Goal: Task Accomplishment & Management: Manage account settings

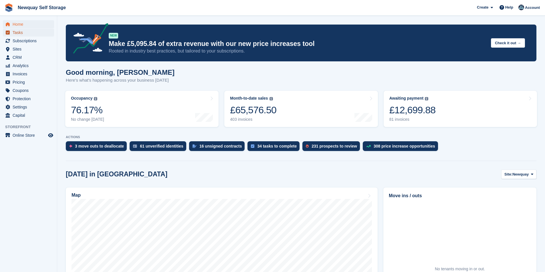
click at [17, 34] on span "Tasks" at bounding box center [30, 33] width 34 height 8
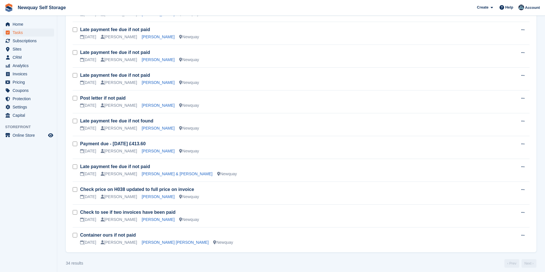
scroll to position [612, 0]
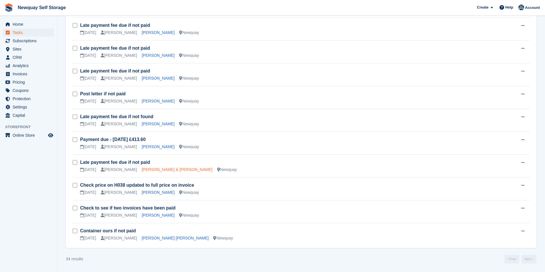
click at [167, 170] on link "[PERSON_NAME] & [PERSON_NAME]" at bounding box center [177, 170] width 71 height 5
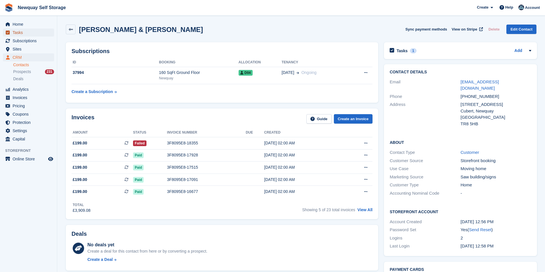
click at [38, 29] on span "Tasks" at bounding box center [30, 33] width 34 height 8
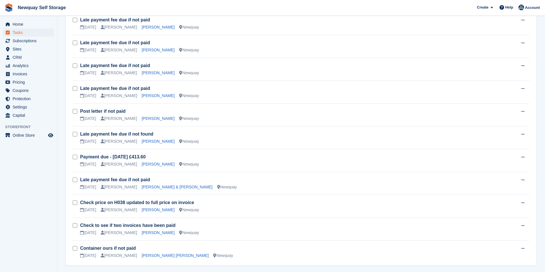
scroll to position [612, 0]
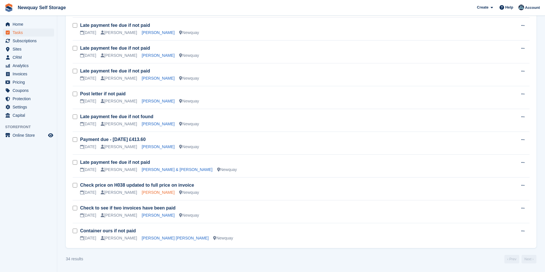
click at [157, 193] on link "[PERSON_NAME]" at bounding box center [158, 192] width 33 height 5
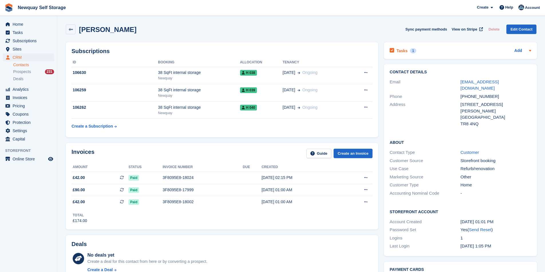
click at [394, 51] on div "Tasks 1" at bounding box center [402, 51] width 27 height 8
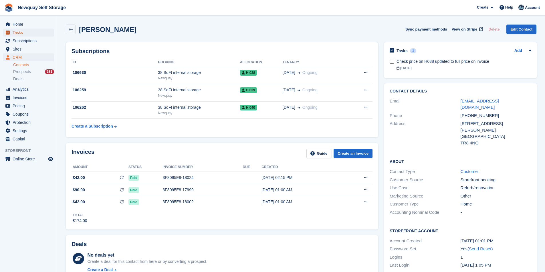
click at [32, 33] on span "Tasks" at bounding box center [30, 33] width 34 height 8
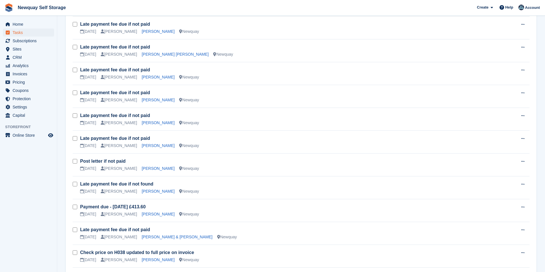
scroll to position [612, 0]
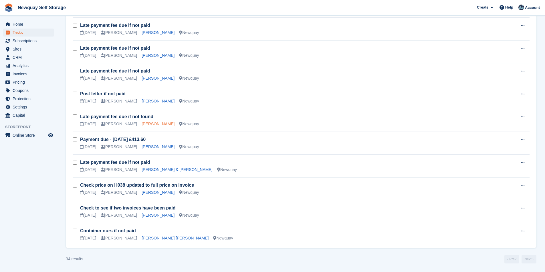
click at [142, 123] on link "Dave Dowling" at bounding box center [158, 124] width 33 height 5
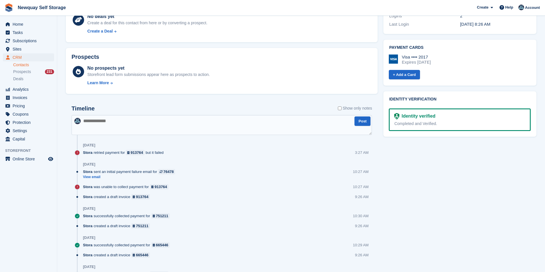
scroll to position [114, 0]
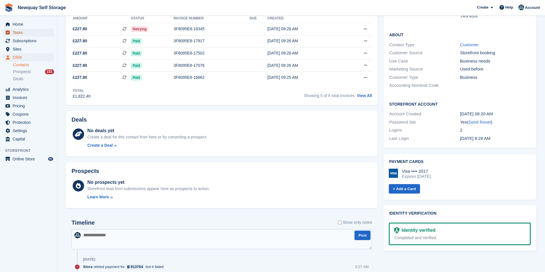
click at [32, 36] on span "Tasks" at bounding box center [30, 33] width 34 height 8
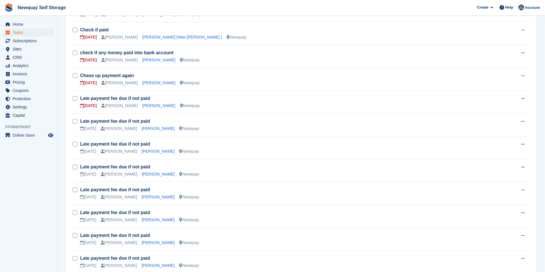
scroll to position [315, 0]
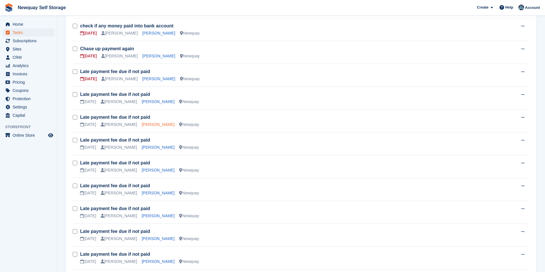
click at [148, 126] on link "[PERSON_NAME]" at bounding box center [158, 124] width 33 height 5
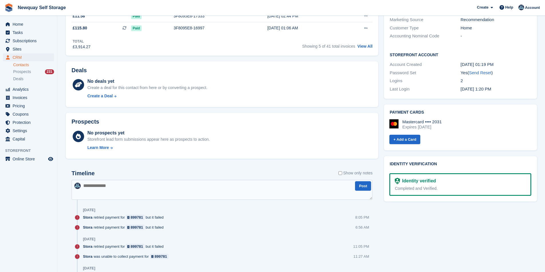
scroll to position [86, 0]
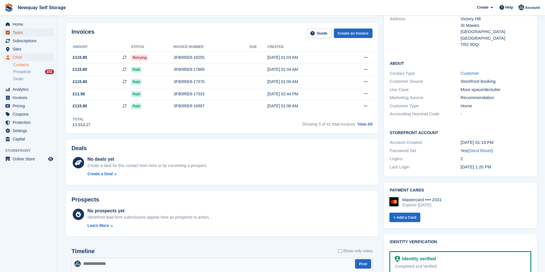
click at [28, 31] on span "Tasks" at bounding box center [30, 33] width 34 height 8
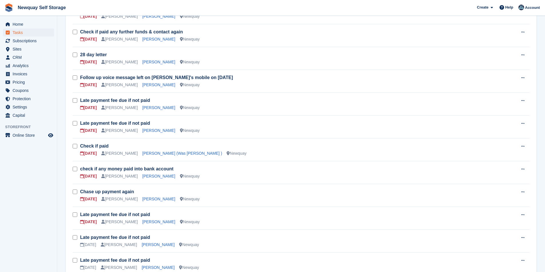
scroll to position [172, 0]
click at [155, 108] on link "Filippo Tenivella" at bounding box center [158, 107] width 33 height 5
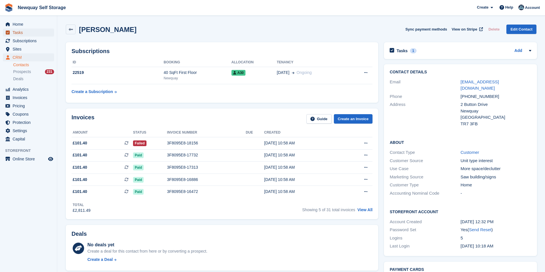
click at [25, 32] on span "Tasks" at bounding box center [30, 33] width 34 height 8
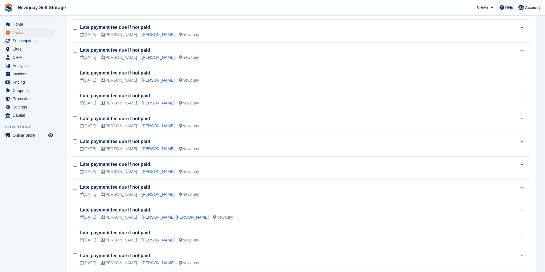
scroll to position [457, 0]
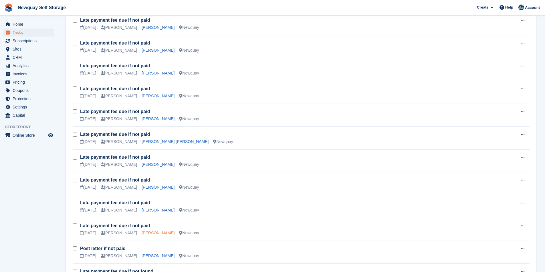
click at [144, 234] on link "Mariusz Semeniuk" at bounding box center [158, 233] width 33 height 5
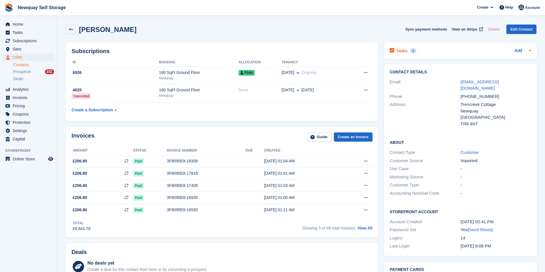
click at [402, 51] on h2 "Tasks" at bounding box center [401, 50] width 11 height 5
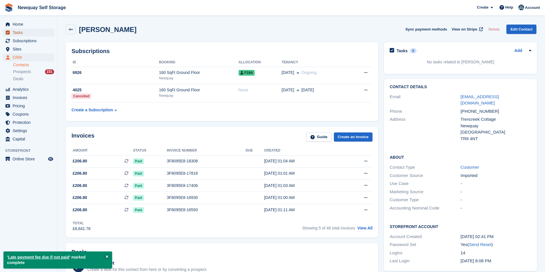
click at [23, 33] on span "Tasks" at bounding box center [30, 33] width 34 height 8
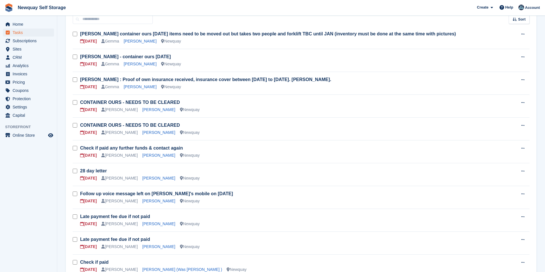
scroll to position [143, 0]
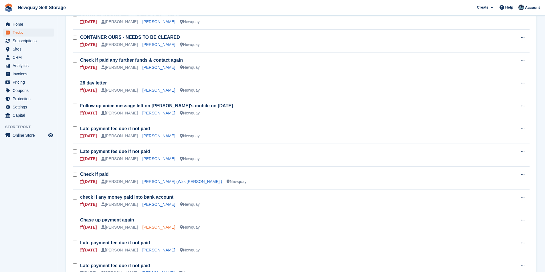
click at [143, 228] on link "Laura Dutton" at bounding box center [158, 227] width 33 height 5
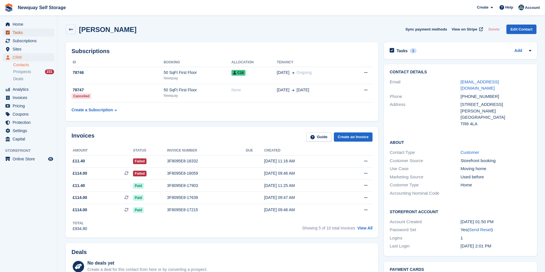
click at [23, 32] on span "Tasks" at bounding box center [30, 33] width 34 height 8
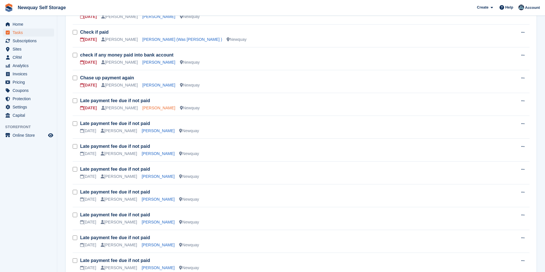
scroll to position [286, 0]
click at [152, 177] on link "Paul Pallagrass" at bounding box center [158, 176] width 33 height 5
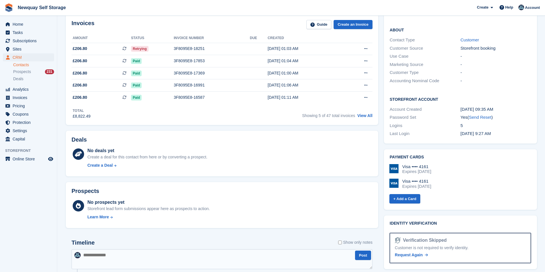
scroll to position [57, 0]
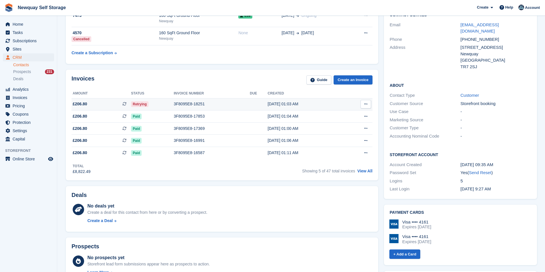
click at [178, 104] on div "3F8095E8-18251" at bounding box center [212, 104] width 76 height 6
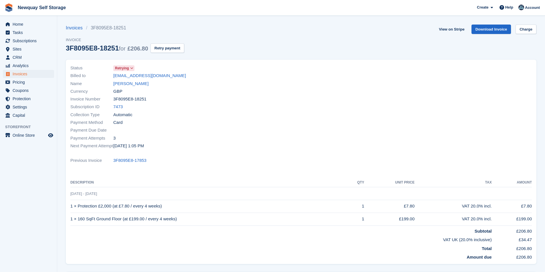
click at [521, 23] on section "Invoices 3F8095E8-18251 Invoice 3F8095E8-18251 for £206.80 Retry payment View o…" at bounding box center [300, 172] width 487 height 344
click at [524, 29] on link "Charge" at bounding box center [525, 29] width 21 height 9
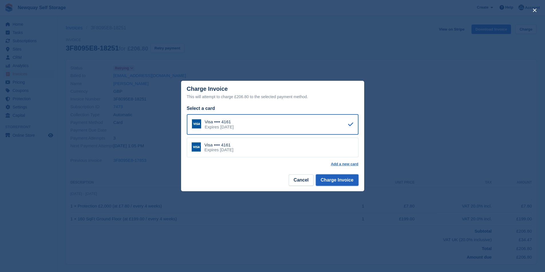
click at [343, 183] on button "Charge Invoice" at bounding box center [337, 180] width 43 height 11
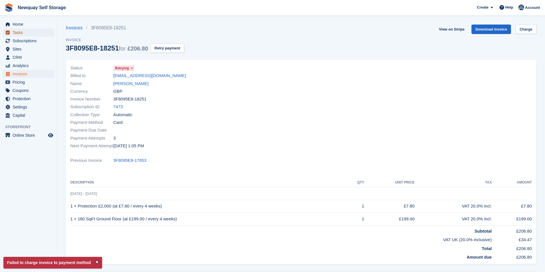
click at [33, 33] on span "Tasks" at bounding box center [30, 33] width 34 height 8
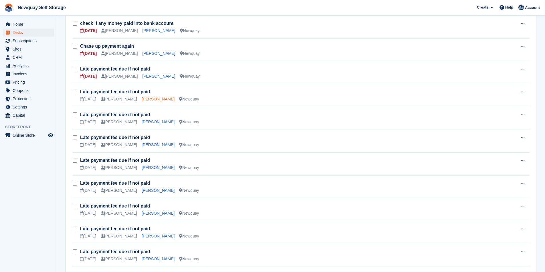
scroll to position [286, 0]
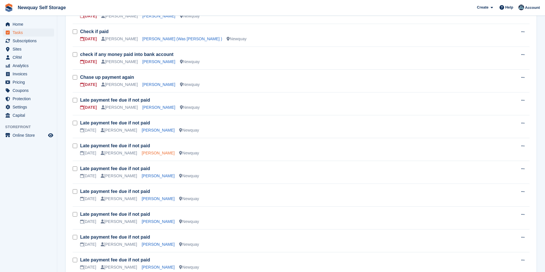
click at [147, 154] on link "[PERSON_NAME]" at bounding box center [158, 153] width 33 height 5
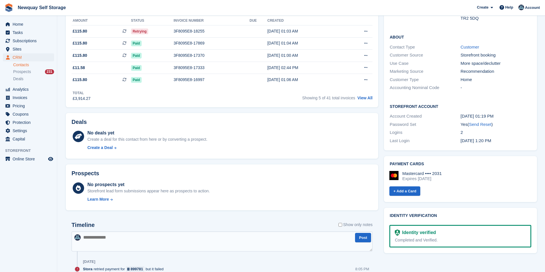
scroll to position [29, 0]
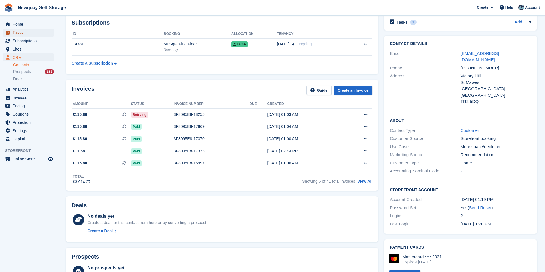
click at [22, 34] on span "Tasks" at bounding box center [30, 33] width 34 height 8
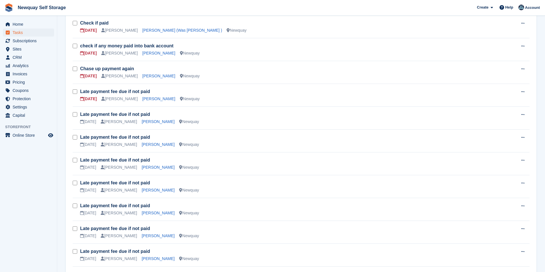
scroll to position [315, 0]
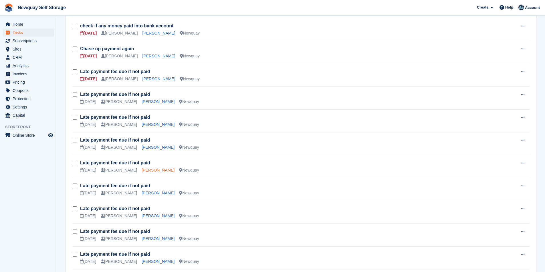
click at [147, 171] on link "[PERSON_NAME]" at bounding box center [158, 170] width 33 height 5
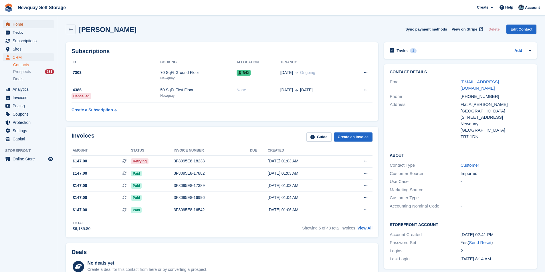
click at [29, 25] on span "Home" at bounding box center [30, 24] width 34 height 8
click at [25, 32] on span "Tasks" at bounding box center [30, 33] width 34 height 8
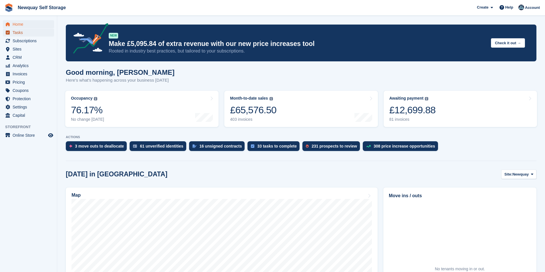
click at [29, 33] on span "Tasks" at bounding box center [30, 33] width 34 height 8
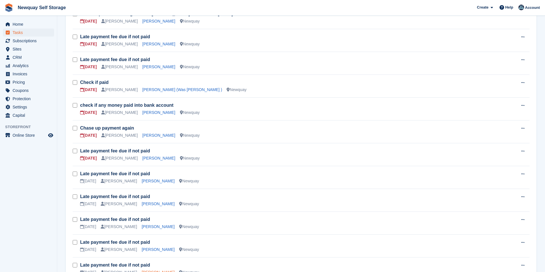
scroll to position [286, 0]
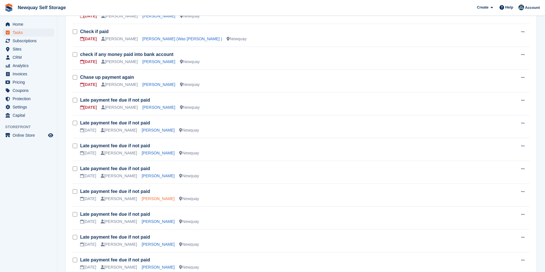
click at [143, 198] on link "Dario Menezes" at bounding box center [158, 199] width 33 height 5
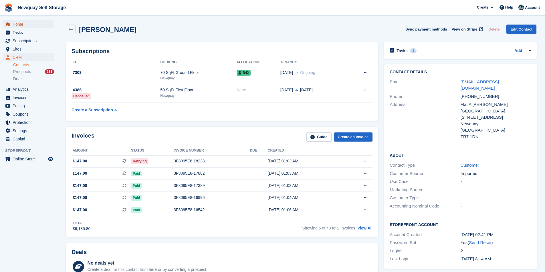
click at [26, 20] on span "Home" at bounding box center [30, 24] width 34 height 8
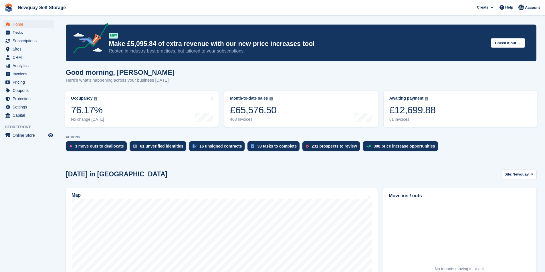
scroll to position [114, 0]
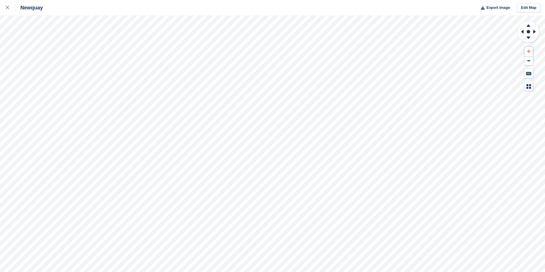
click at [531, 50] on button at bounding box center [528, 51] width 9 height 9
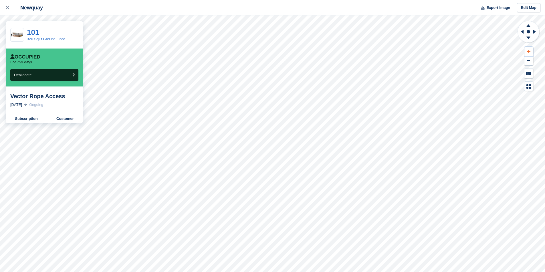
click at [530, 51] on icon at bounding box center [528, 51] width 3 height 4
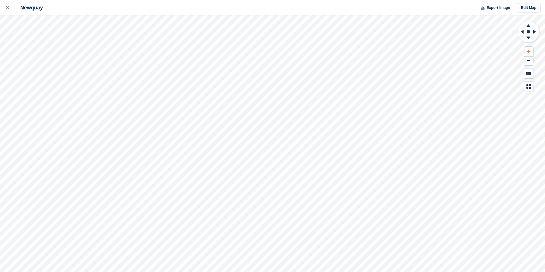
click at [527, 49] on button at bounding box center [528, 51] width 9 height 9
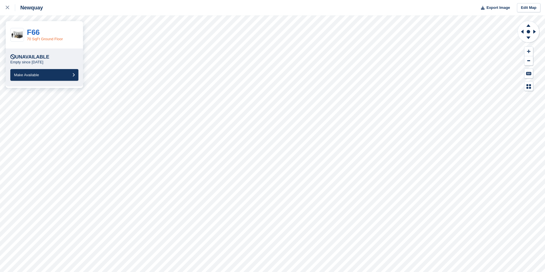
click at [33, 39] on link "70 SqFt Ground Floor" at bounding box center [45, 39] width 36 height 4
click at [31, 31] on link "F66" at bounding box center [33, 32] width 13 height 9
click at [41, 33] on link "A22C" at bounding box center [36, 32] width 19 height 9
click at [37, 30] on link "D42" at bounding box center [34, 32] width 14 height 9
click at [35, 30] on link "E02" at bounding box center [33, 32] width 13 height 9
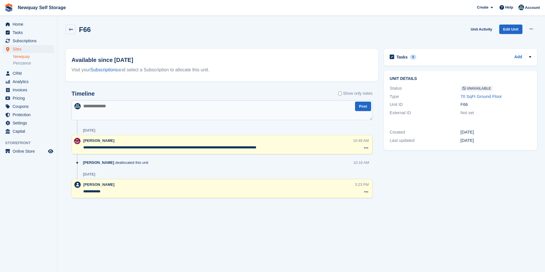
drag, startPoint x: 99, startPoint y: 148, endPoint x: 85, endPoint y: 151, distance: 15.0
click at [84, 151] on div "**********" at bounding box center [218, 145] width 270 height 14
drag, startPoint x: 101, startPoint y: 149, endPoint x: 87, endPoint y: 151, distance: 13.5
click at [80, 150] on div "**********" at bounding box center [221, 144] width 301 height 19
click at [69, 30] on icon at bounding box center [71, 29] width 4 height 4
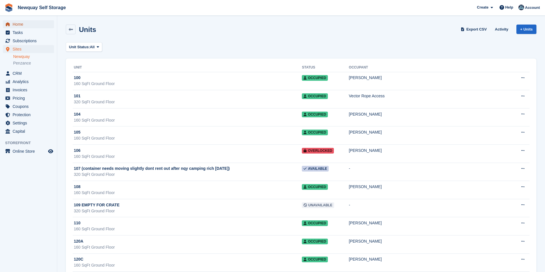
click at [19, 25] on span "Home" at bounding box center [30, 24] width 34 height 8
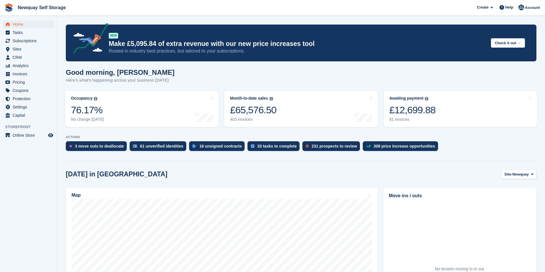
scroll to position [86, 0]
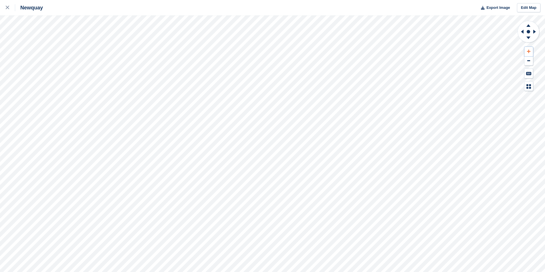
click at [528, 50] on icon at bounding box center [528, 51] width 3 height 4
click at [529, 52] on icon at bounding box center [528, 51] width 3 height 4
click at [529, 52] on icon at bounding box center [528, 51] width 3 height 3
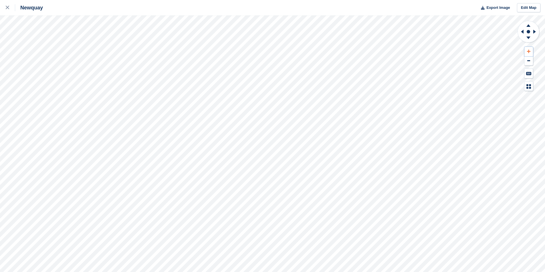
click at [529, 52] on icon at bounding box center [528, 51] width 3 height 3
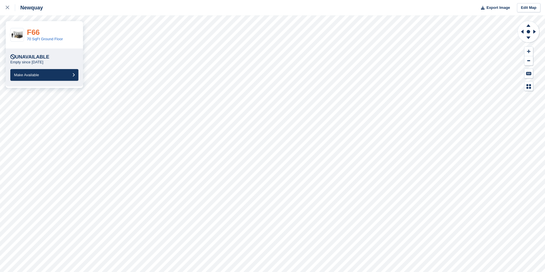
click at [35, 35] on link "F66" at bounding box center [33, 32] width 13 height 9
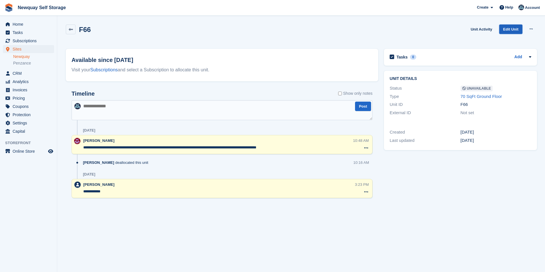
click at [517, 31] on link "Edit Unit" at bounding box center [510, 29] width 23 height 9
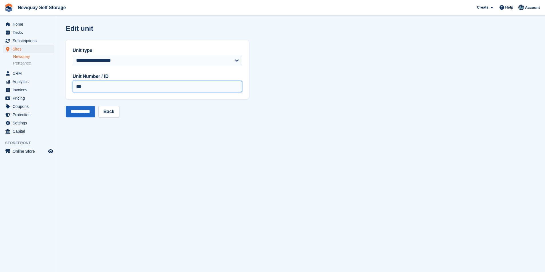
click at [116, 85] on input "***" at bounding box center [157, 86] width 169 height 11
paste input "**********"
type input "**********"
click at [84, 110] on input "**********" at bounding box center [80, 111] width 29 height 11
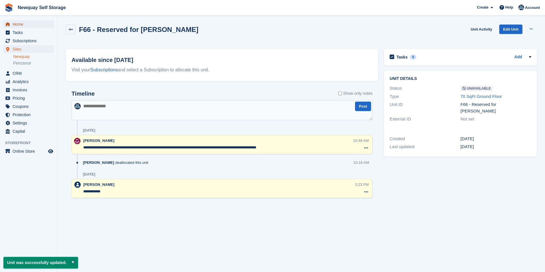
click at [18, 22] on span "Home" at bounding box center [30, 24] width 34 height 8
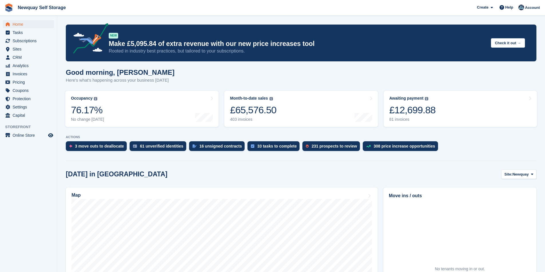
scroll to position [114, 0]
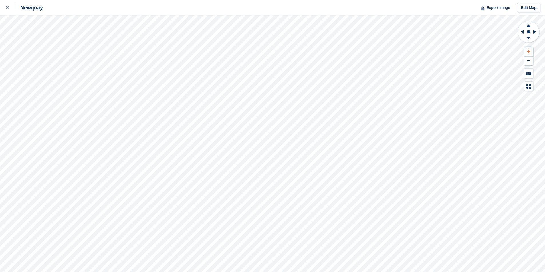
click at [528, 51] on icon at bounding box center [528, 51] width 3 height 3
click at [527, 50] on icon at bounding box center [528, 51] width 3 height 4
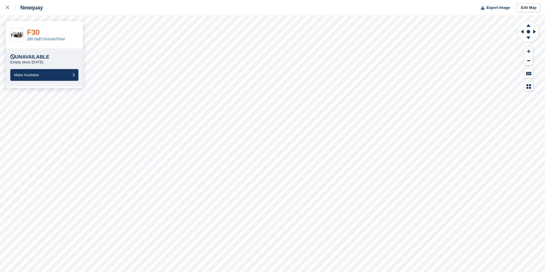
click at [35, 32] on link "F30" at bounding box center [33, 32] width 13 height 9
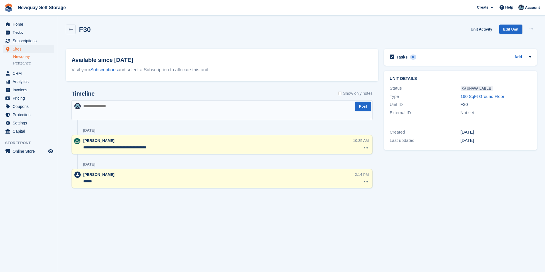
drag, startPoint x: 129, startPoint y: 148, endPoint x: 73, endPoint y: 148, distance: 56.0
click at [73, 148] on div "**********" at bounding box center [221, 144] width 301 height 19
click at [30, 41] on span "Subscriptions" at bounding box center [30, 41] width 34 height 8
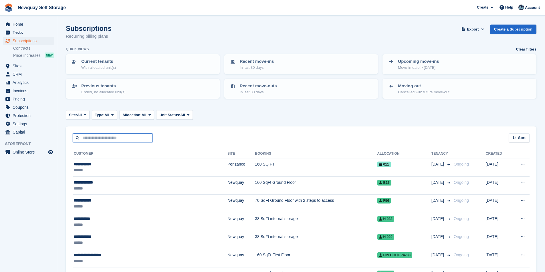
click at [110, 137] on input "text" at bounding box center [113, 138] width 80 height 9
type input "*"
type input "********"
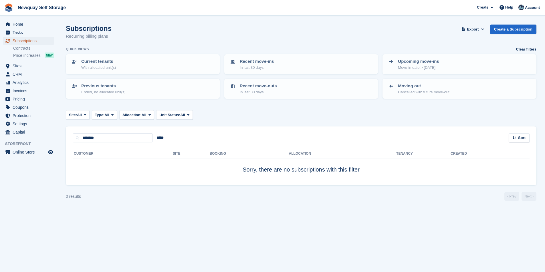
click at [39, 38] on span "Subscriptions" at bounding box center [30, 41] width 34 height 8
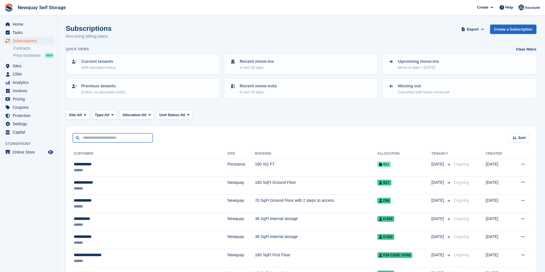
click at [97, 138] on input "text" at bounding box center [113, 138] width 80 height 9
type input "*******"
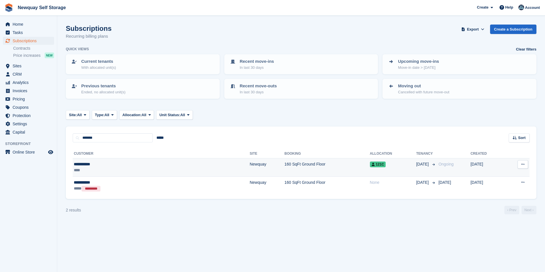
click at [90, 165] on div "**********" at bounding box center [116, 165] width 84 height 6
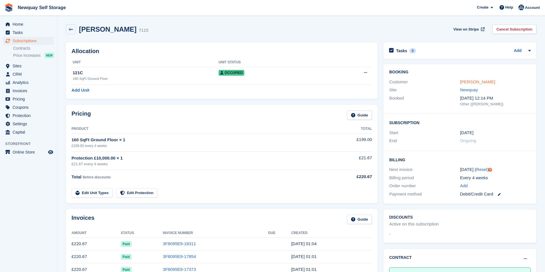
click at [478, 82] on link "[PERSON_NAME]" at bounding box center [477, 81] width 35 height 5
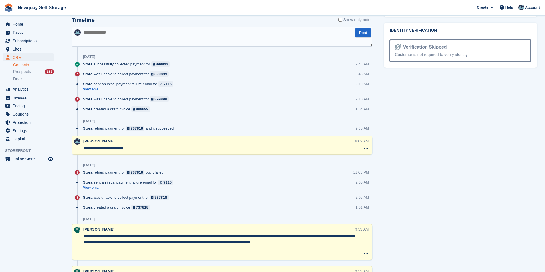
scroll to position [257, 0]
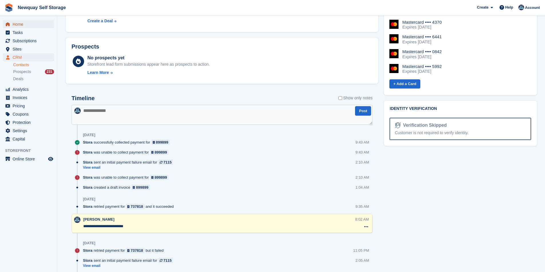
click at [27, 23] on span "Home" at bounding box center [30, 24] width 34 height 8
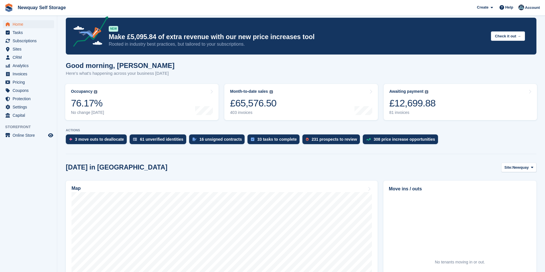
scroll to position [143, 0]
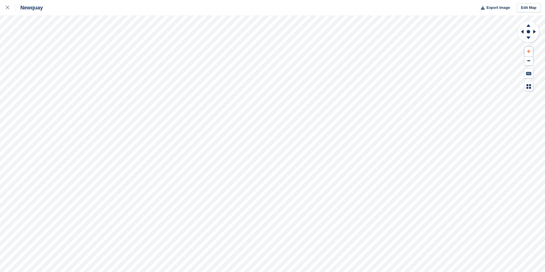
click at [529, 51] on icon at bounding box center [528, 51] width 3 height 4
click at [528, 50] on icon at bounding box center [528, 51] width 3 height 4
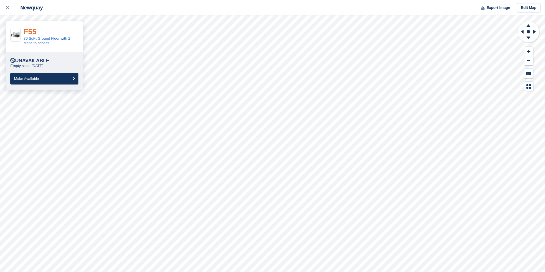
click at [31, 31] on link "F55" at bounding box center [29, 31] width 13 height 9
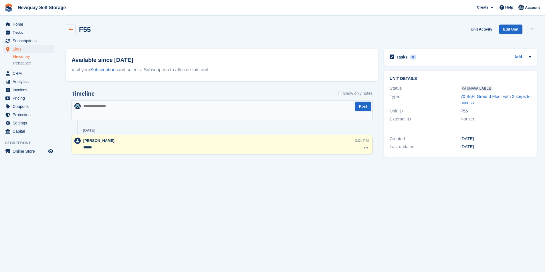
click at [70, 30] on icon at bounding box center [71, 29] width 4 height 4
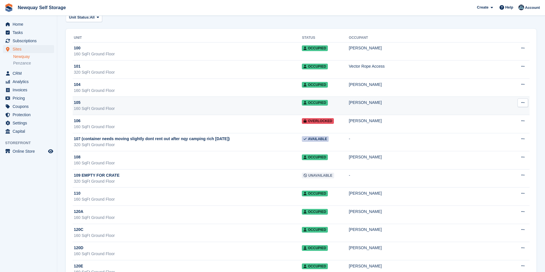
scroll to position [29, 0]
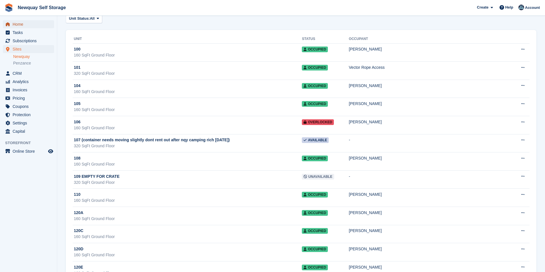
click at [29, 24] on span "Home" at bounding box center [30, 24] width 34 height 8
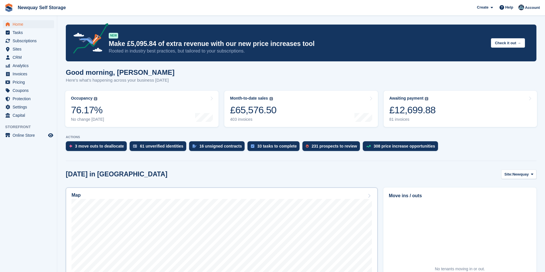
scroll to position [114, 0]
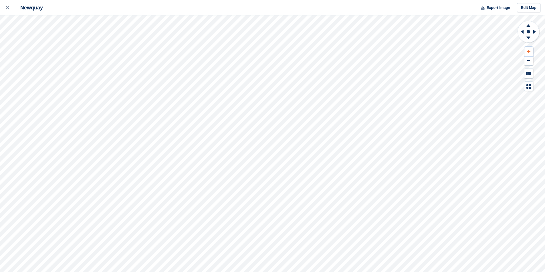
click at [528, 51] on icon at bounding box center [528, 51] width 3 height 3
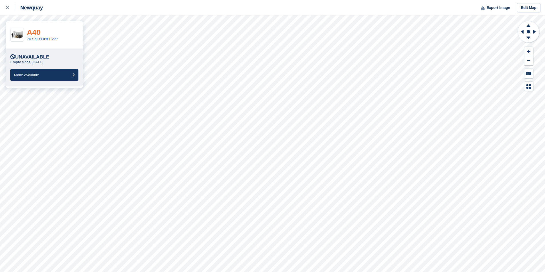
click at [33, 36] on link "A40" at bounding box center [34, 32] width 14 height 9
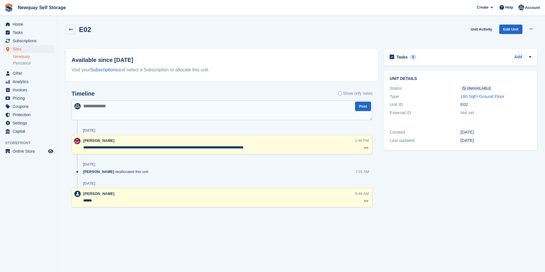
drag, startPoint x: 158, startPoint y: 148, endPoint x: 142, endPoint y: 149, distance: 16.6
click at [142, 149] on textarea "**********" at bounding box center [219, 148] width 272 height 6
click at [69, 29] on icon at bounding box center [71, 29] width 4 height 4
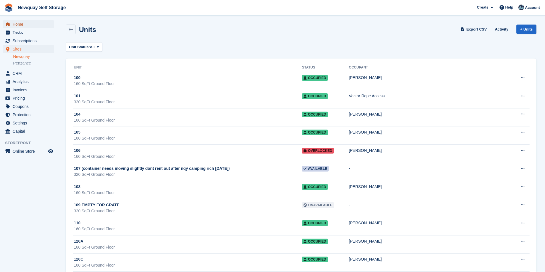
click at [21, 23] on span "Home" at bounding box center [30, 24] width 34 height 8
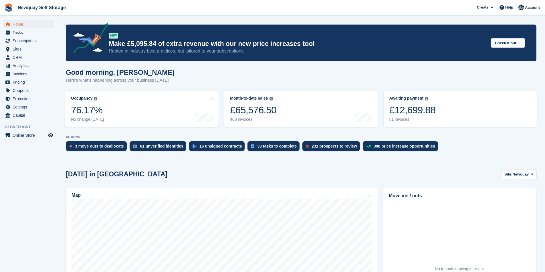
scroll to position [172, 0]
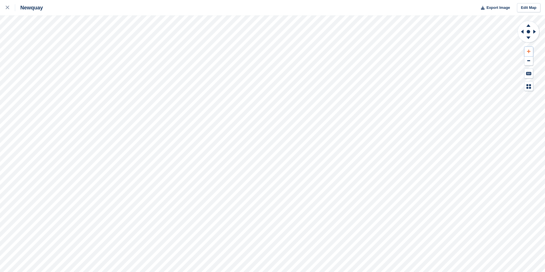
click at [528, 52] on icon at bounding box center [528, 51] width 3 height 4
click at [527, 51] on icon at bounding box center [528, 51] width 3 height 4
click at [527, 49] on icon at bounding box center [528, 51] width 3 height 4
click at [527, 49] on button at bounding box center [528, 51] width 9 height 9
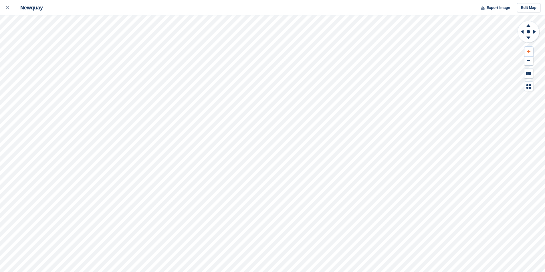
click at [528, 50] on icon at bounding box center [528, 51] width 3 height 4
click at [528, 49] on button at bounding box center [528, 51] width 9 height 9
click at [530, 49] on button at bounding box center [528, 51] width 9 height 9
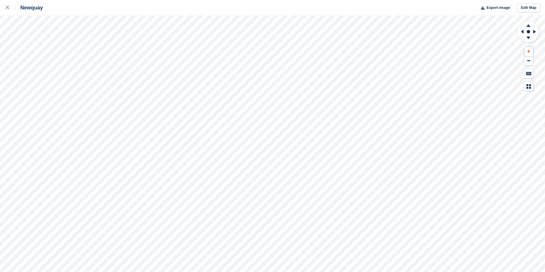
click at [530, 49] on button at bounding box center [528, 51] width 9 height 9
click at [532, 49] on button at bounding box center [528, 51] width 9 height 9
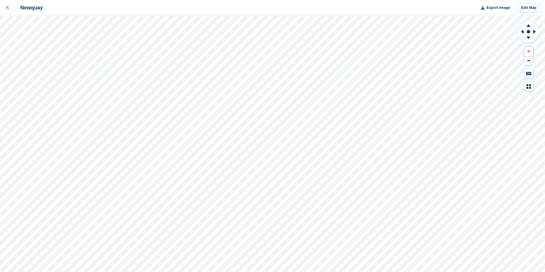
click at [532, 50] on button at bounding box center [528, 51] width 9 height 9
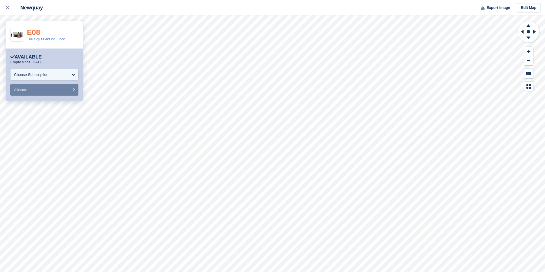
click at [32, 31] on link "E08" at bounding box center [33, 32] width 13 height 9
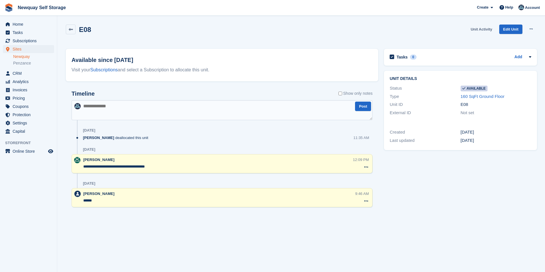
click at [482, 28] on link "Unit Activity" at bounding box center [481, 29] width 26 height 9
click at [505, 28] on link "Edit Unit" at bounding box center [510, 29] width 23 height 9
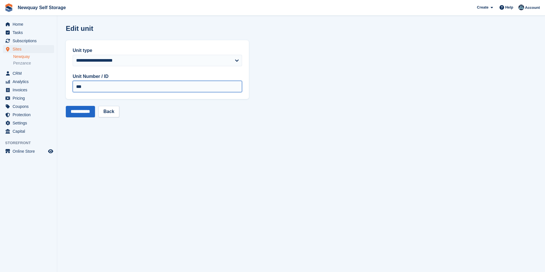
click at [104, 89] on input "***" at bounding box center [157, 86] width 169 height 11
paste input "**********"
type input "**********"
click at [81, 113] on input "**********" at bounding box center [80, 111] width 29 height 11
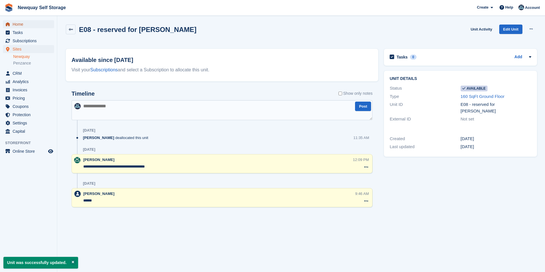
click at [24, 25] on span "Home" at bounding box center [30, 24] width 34 height 8
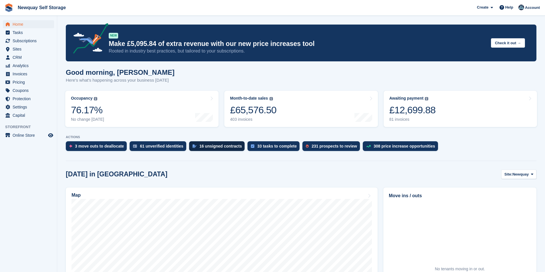
scroll to position [143, 0]
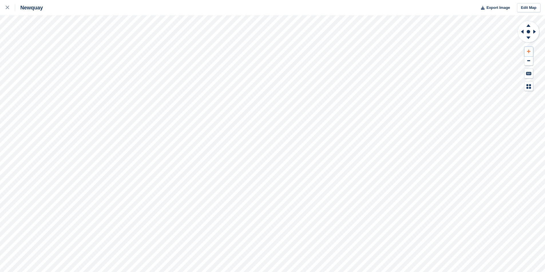
click at [531, 51] on button at bounding box center [528, 51] width 9 height 9
click at [531, 50] on button at bounding box center [528, 51] width 9 height 9
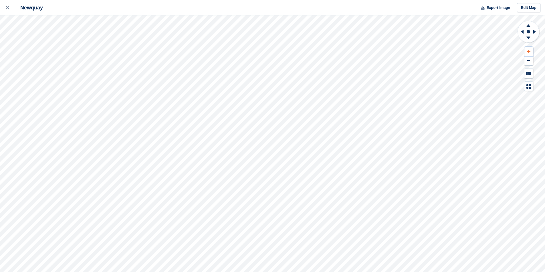
click at [528, 51] on icon at bounding box center [528, 51] width 3 height 3
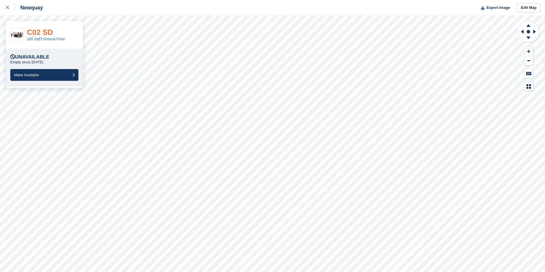
click at [47, 33] on link "C02 SD" at bounding box center [40, 32] width 26 height 9
click at [36, 33] on link "B02" at bounding box center [34, 32] width 14 height 9
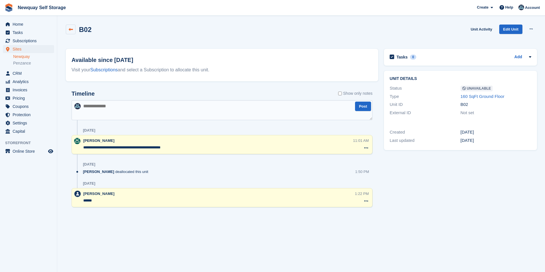
click at [68, 29] on link at bounding box center [71, 30] width 10 height 10
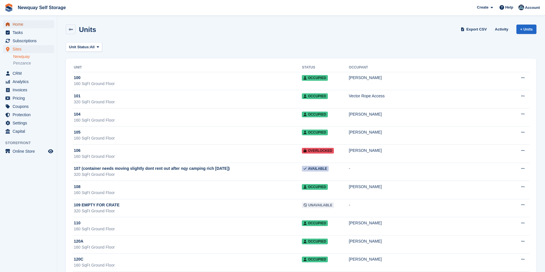
click at [29, 24] on span "Home" at bounding box center [30, 24] width 34 height 8
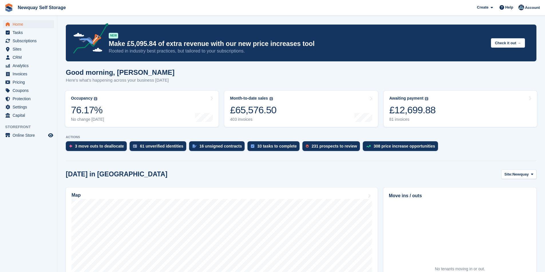
scroll to position [143, 0]
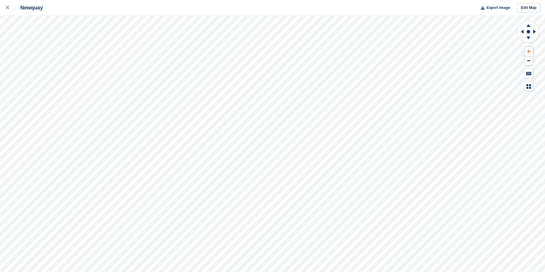
click at [528, 51] on icon at bounding box center [528, 51] width 3 height 3
click at [530, 51] on button at bounding box center [528, 51] width 9 height 9
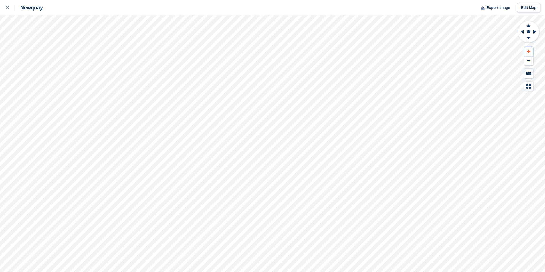
click at [530, 51] on button at bounding box center [528, 51] width 9 height 9
click at [528, 51] on icon at bounding box center [528, 51] width 3 height 3
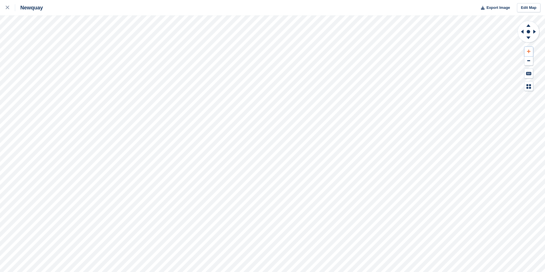
click at [528, 50] on icon at bounding box center [528, 51] width 3 height 4
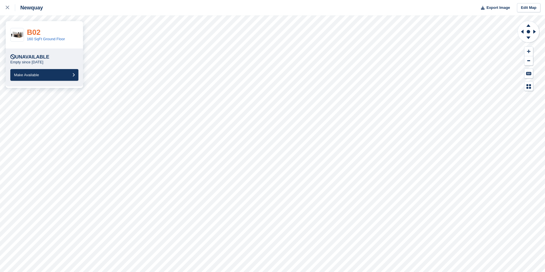
click at [31, 32] on link "B02" at bounding box center [34, 32] width 14 height 9
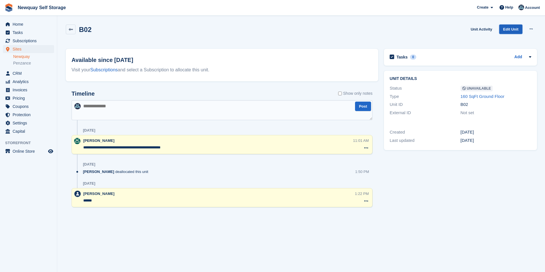
click at [514, 28] on link "Edit Unit" at bounding box center [510, 29] width 23 height 9
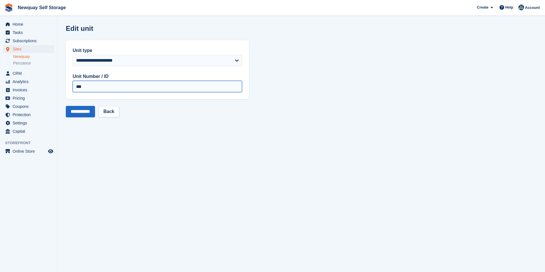
click at [108, 88] on input "***" at bounding box center [157, 86] width 169 height 11
type input "*********"
click at [89, 112] on input "**********" at bounding box center [80, 111] width 29 height 11
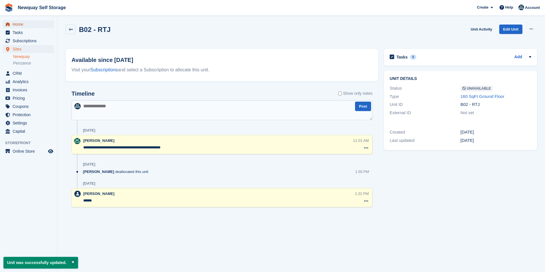
click at [23, 23] on span "Home" at bounding box center [30, 24] width 34 height 8
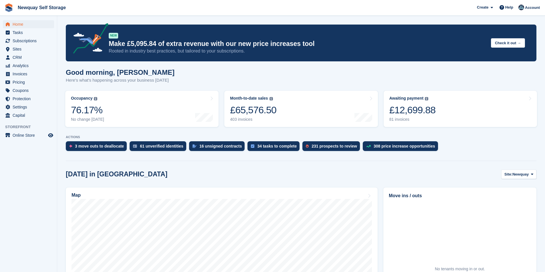
scroll to position [286, 0]
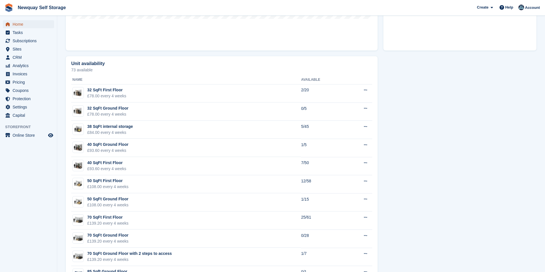
click at [33, 22] on span "Home" at bounding box center [30, 24] width 34 height 8
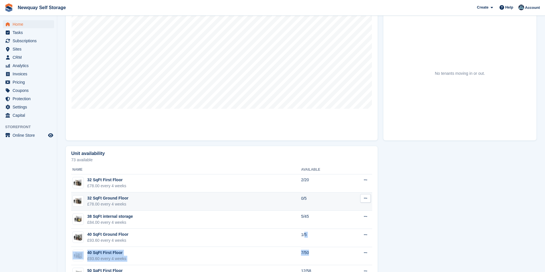
scroll to position [225, 0]
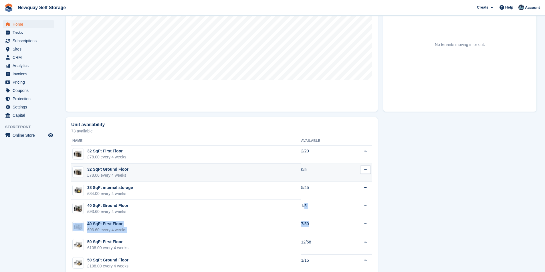
drag, startPoint x: 218, startPoint y: 195, endPoint x: 286, endPoint y: 167, distance: 72.9
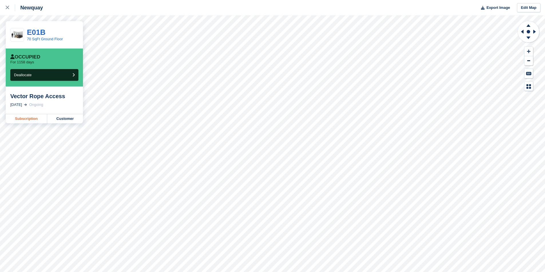
click at [24, 118] on link "Subscription" at bounding box center [26, 118] width 41 height 9
click at [3, 7] on link at bounding box center [7, 7] width 15 height 15
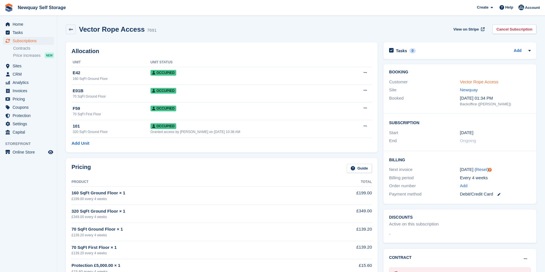
click at [473, 80] on link "Vector Rope Access" at bounding box center [479, 81] width 38 height 5
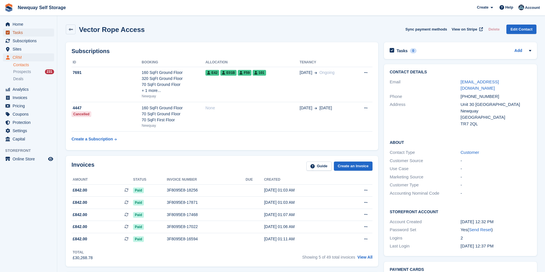
click at [32, 34] on span "Tasks" at bounding box center [30, 33] width 34 height 8
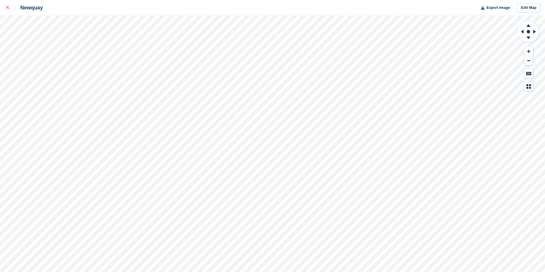
click at [7, 8] on icon at bounding box center [7, 7] width 3 height 3
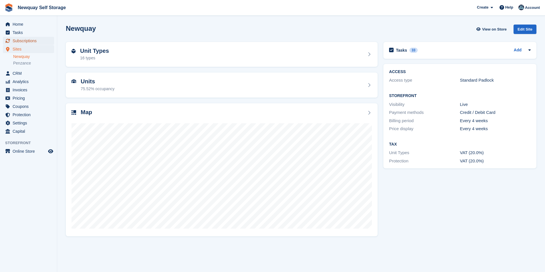
click at [30, 40] on span "Subscriptions" at bounding box center [30, 41] width 34 height 8
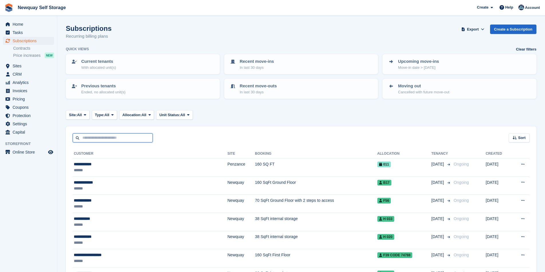
click at [117, 140] on input "text" at bounding box center [113, 138] width 80 height 9
type input "******"
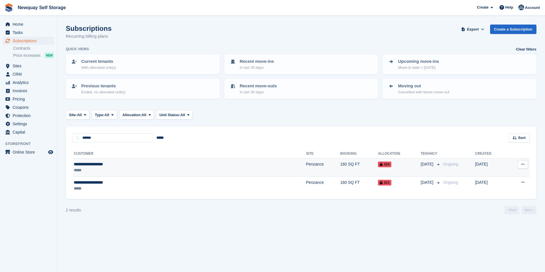
click at [106, 162] on div "**********" at bounding box center [134, 165] width 120 height 6
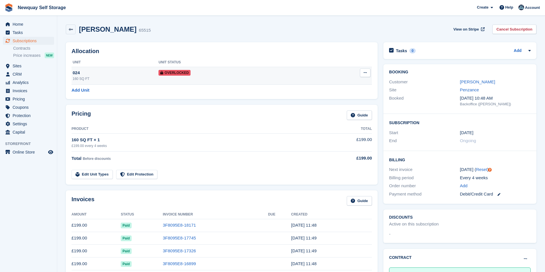
click at [368, 72] on button at bounding box center [365, 73] width 11 height 9
click at [285, 30] on div "Daisy Pooley-Tolkien 65515 View on Stripe Cancel Subscription" at bounding box center [301, 30] width 470 height 10
click at [26, 30] on span "Tasks" at bounding box center [30, 33] width 34 height 8
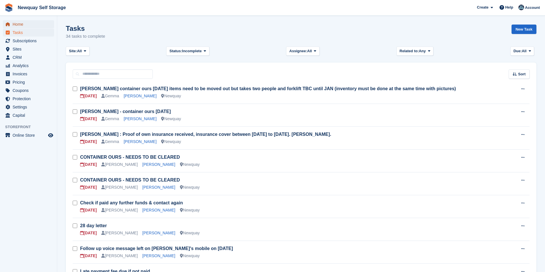
click at [35, 24] on span "Home" at bounding box center [30, 24] width 34 height 8
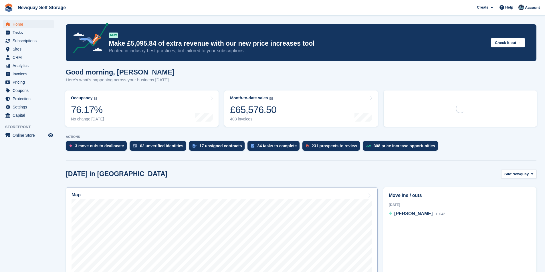
scroll to position [143, 0]
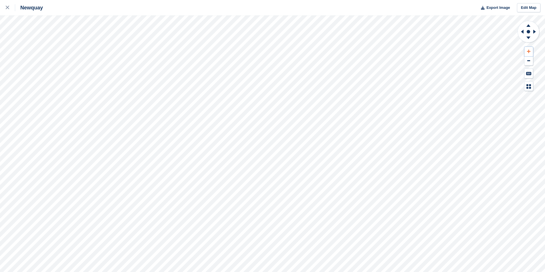
click at [527, 51] on icon at bounding box center [528, 51] width 3 height 4
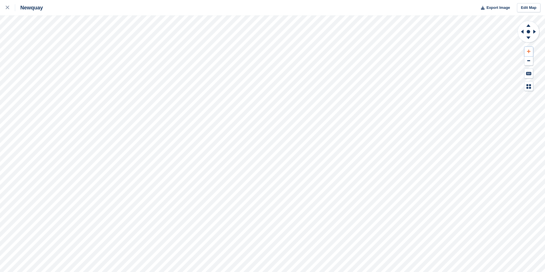
click at [529, 51] on icon at bounding box center [528, 51] width 3 height 3
click at [529, 51] on icon at bounding box center [528, 51] width 3 height 4
click at [529, 50] on icon at bounding box center [528, 51] width 3 height 4
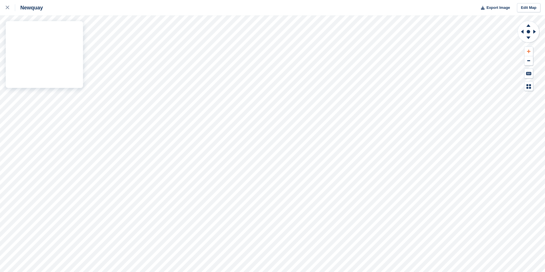
click at [62, 77] on div "Newquay Export Image Edit Map" at bounding box center [272, 136] width 545 height 272
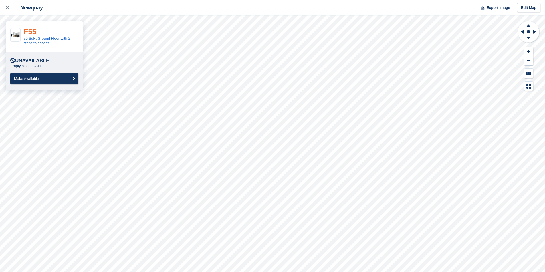
click at [29, 31] on link "F55" at bounding box center [29, 31] width 13 height 9
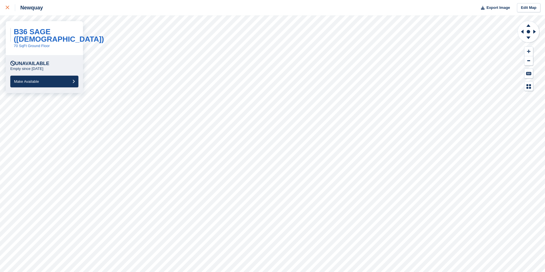
click at [7, 6] on icon at bounding box center [7, 7] width 3 height 3
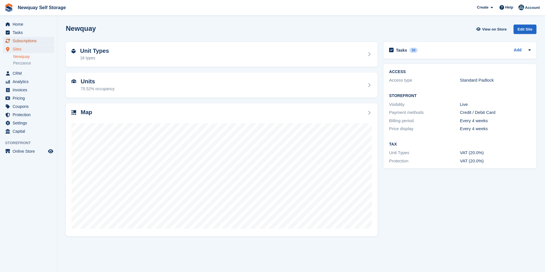
click at [27, 41] on span "Subscriptions" at bounding box center [30, 41] width 34 height 8
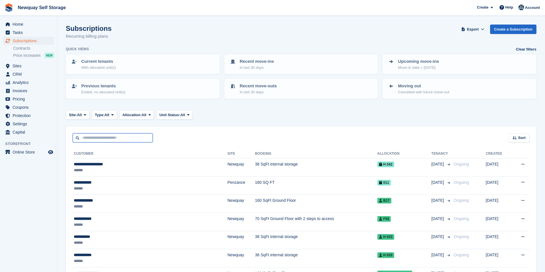
click at [103, 138] on input "text" at bounding box center [113, 138] width 80 height 9
type input "****"
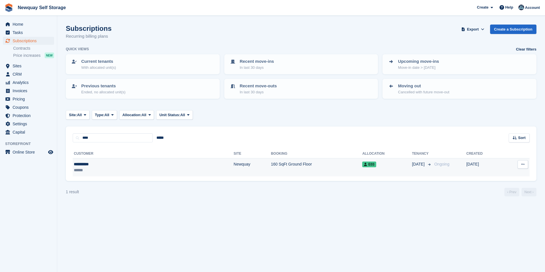
click at [87, 164] on div "**********" at bounding box center [109, 165] width 71 height 6
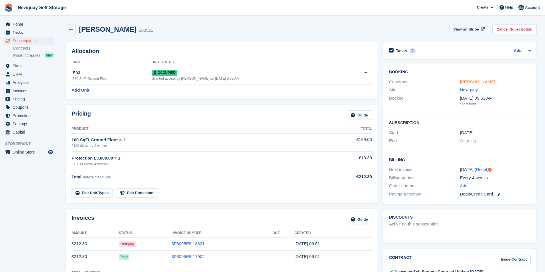
click at [479, 81] on link "Tracy Hume" at bounding box center [477, 81] width 35 height 5
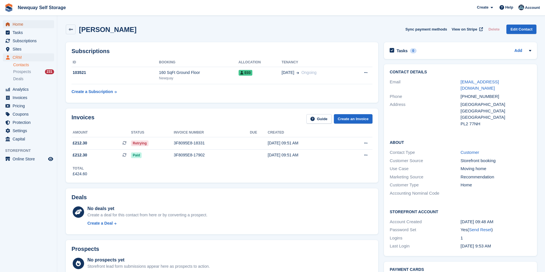
click at [19, 24] on span "Home" at bounding box center [30, 24] width 34 height 8
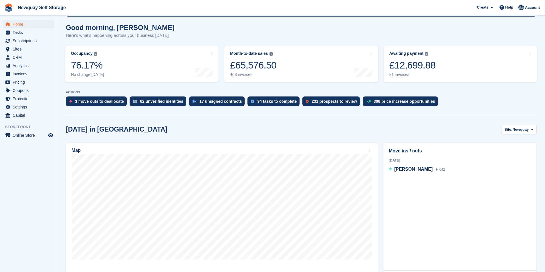
scroll to position [57, 0]
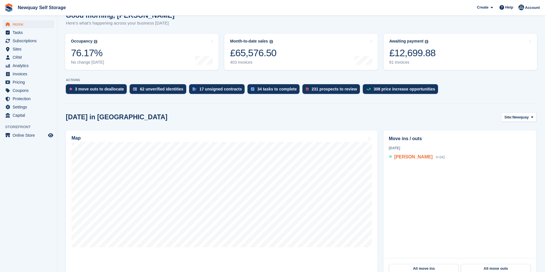
click at [413, 156] on span "[PERSON_NAME]" at bounding box center [413, 157] width 38 height 5
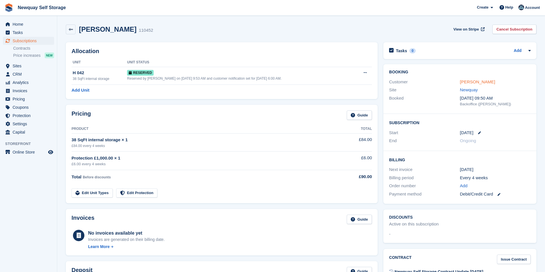
click at [492, 83] on link "[PERSON_NAME]" at bounding box center [477, 81] width 35 height 5
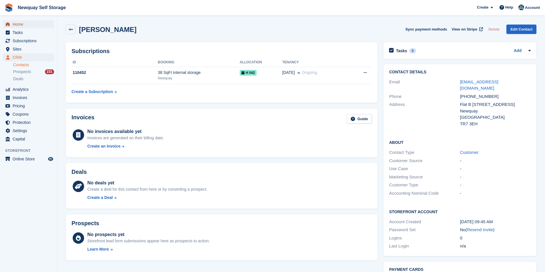
click at [33, 23] on span "Home" at bounding box center [30, 24] width 34 height 8
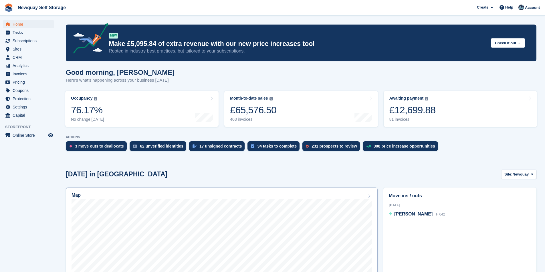
scroll to position [143, 0]
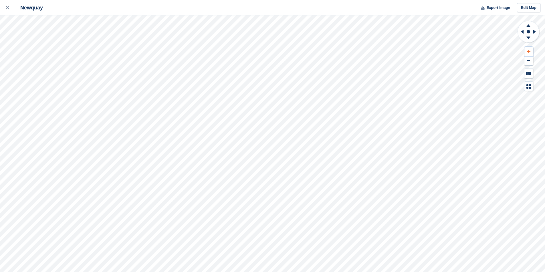
click at [528, 52] on icon at bounding box center [528, 51] width 3 height 4
click at [530, 49] on icon at bounding box center [528, 51] width 3 height 4
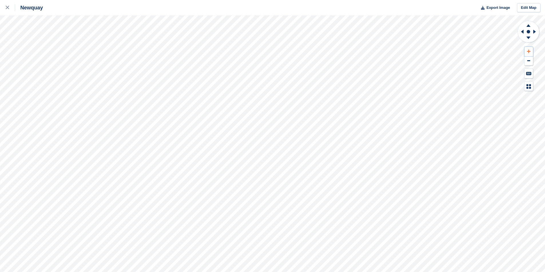
click at [530, 49] on icon at bounding box center [528, 51] width 3 height 4
click at [532, 50] on button at bounding box center [528, 51] width 9 height 9
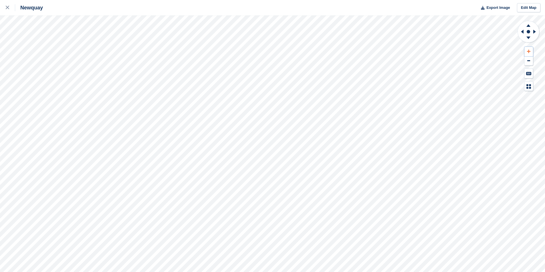
click at [532, 50] on button at bounding box center [528, 51] width 9 height 9
click at [321, 12] on div "Newquay Export Image Edit Map" at bounding box center [272, 136] width 545 height 272
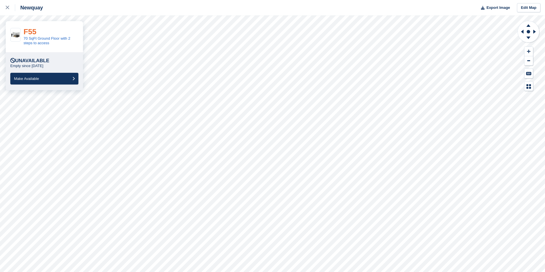
click at [27, 29] on link "F55" at bounding box center [29, 31] width 13 height 9
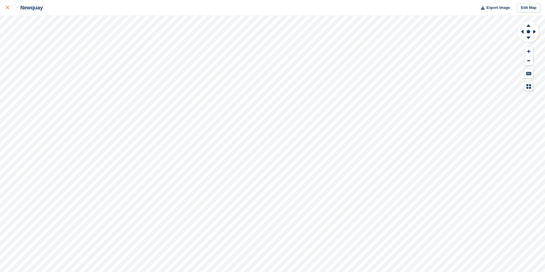
click at [8, 6] on icon at bounding box center [7, 7] width 3 height 3
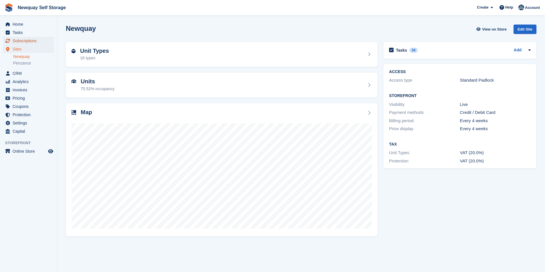
click at [35, 43] on span "Subscriptions" at bounding box center [30, 41] width 34 height 8
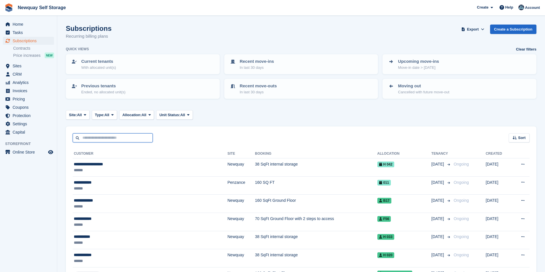
click at [97, 140] on input "text" at bounding box center [113, 138] width 80 height 9
type input "*"
type input "*****"
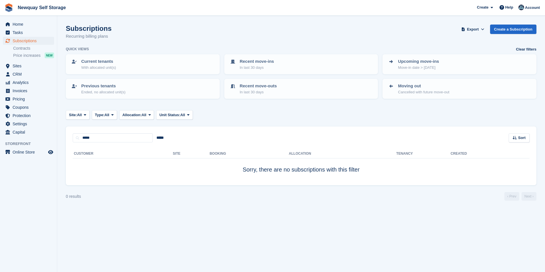
drag, startPoint x: 109, startPoint y: 180, endPoint x: 95, endPoint y: 158, distance: 26.1
click at [109, 179] on td "Sorry, there are no subscriptions with this filter" at bounding box center [301, 170] width 457 height 23
click at [101, 136] on input "*****" at bounding box center [113, 138] width 80 height 9
type input "****"
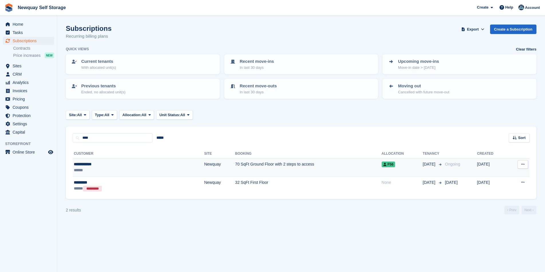
click at [90, 164] on div "**********" at bounding box center [109, 165] width 70 height 6
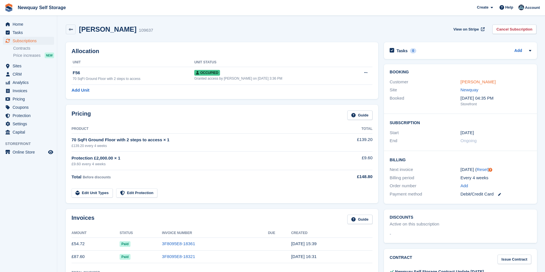
click at [471, 79] on link "Suzanne Lord" at bounding box center [477, 81] width 35 height 5
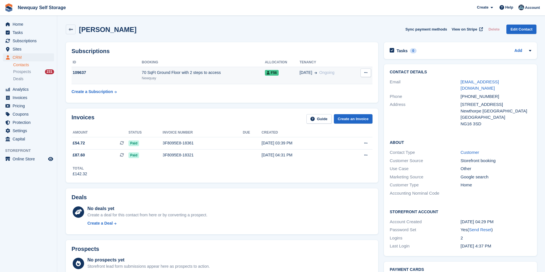
click at [156, 72] on div "70 SqFt Ground Floor with 2 steps to access" at bounding box center [203, 73] width 123 height 6
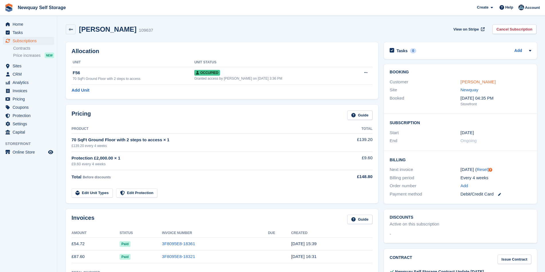
click at [479, 82] on link "[PERSON_NAME]" at bounding box center [477, 81] width 35 height 5
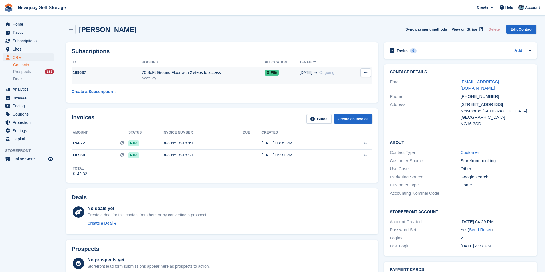
click at [367, 76] on button at bounding box center [365, 73] width 11 height 9
click at [344, 57] on div "Subscriptions ID Booking Allocation Tenancy 109637 70 SqFt Ground Floor with 2 …" at bounding box center [222, 72] width 312 height 61
click at [153, 69] on td "70 SqFt Ground Floor with 2 steps to access Newquay" at bounding box center [203, 75] width 123 height 17
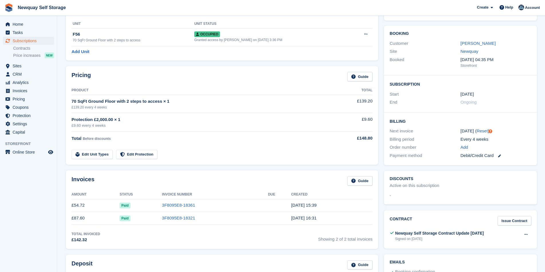
scroll to position [86, 0]
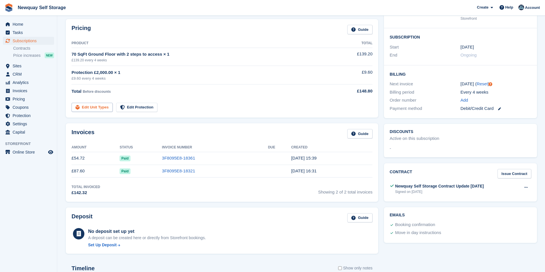
click at [91, 108] on link "Edit Unit Types" at bounding box center [91, 107] width 41 height 9
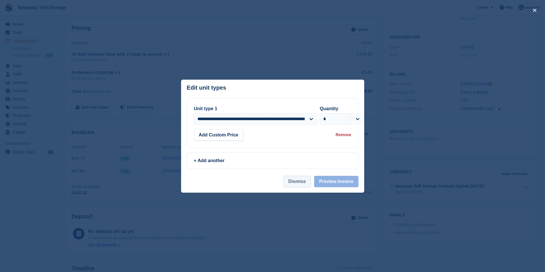
click at [296, 182] on button "Dismiss" at bounding box center [296, 181] width 27 height 11
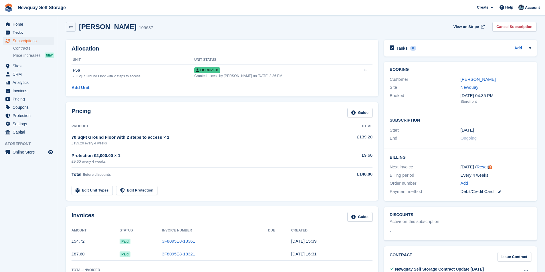
scroll to position [0, 0]
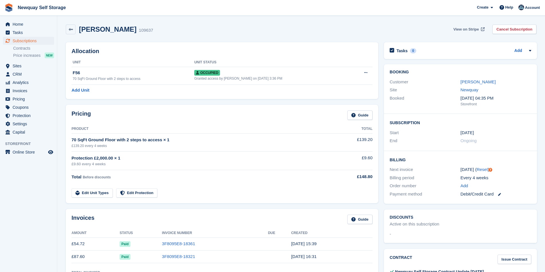
click at [468, 27] on span "View on Stripe" at bounding box center [465, 30] width 25 height 6
click at [480, 80] on link "Suzanne Lord" at bounding box center [477, 81] width 35 height 5
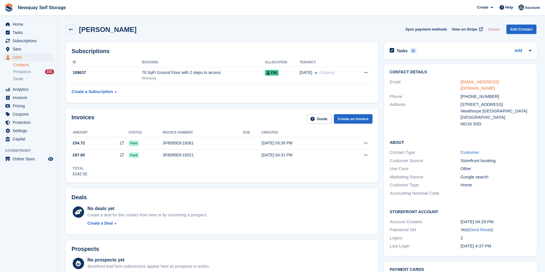
drag, startPoint x: 522, startPoint y: 83, endPoint x: 460, endPoint y: 84, distance: 62.1
click at [460, 84] on div "suzannelord331@btinternet.com" at bounding box center [495, 85] width 71 height 13
copy link "suzannelord331@btinternet.com"
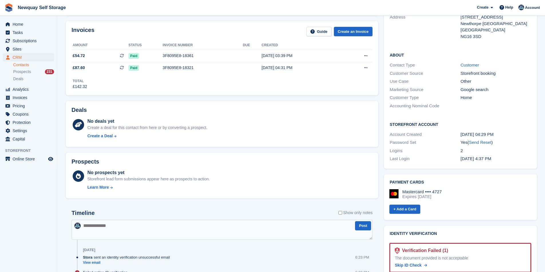
scroll to position [29, 0]
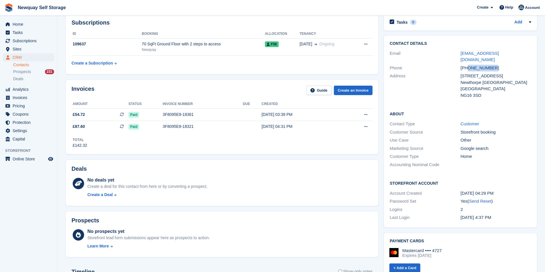
drag, startPoint x: 497, startPoint y: 63, endPoint x: 468, endPoint y: 63, distance: 29.5
click at [468, 65] on div "+447583207698" at bounding box center [495, 68] width 71 height 7
copy div "7583207698"
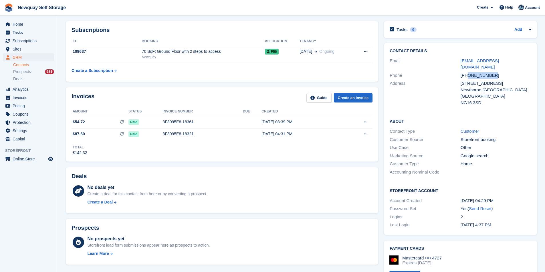
scroll to position [0, 0]
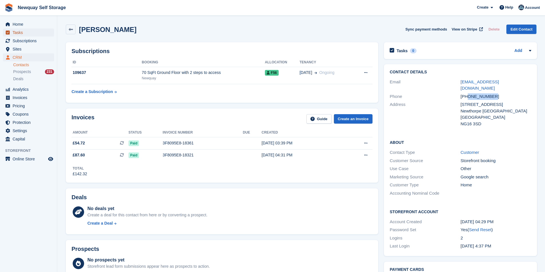
click at [24, 35] on span "Tasks" at bounding box center [30, 33] width 34 height 8
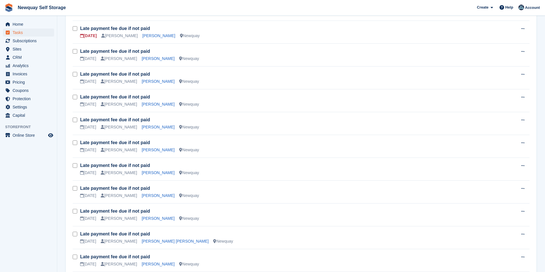
scroll to position [372, 0]
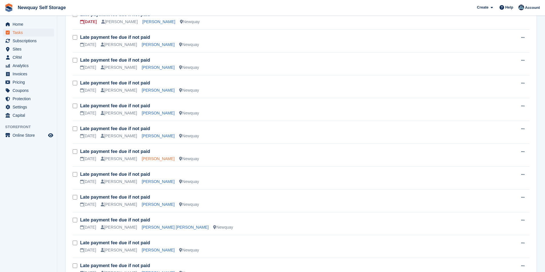
click at [144, 158] on link "[PERSON_NAME]" at bounding box center [158, 159] width 33 height 5
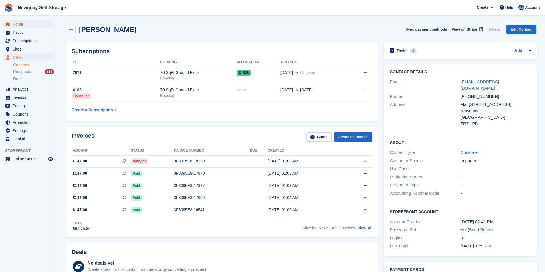
click at [17, 22] on span "Home" at bounding box center [30, 24] width 34 height 8
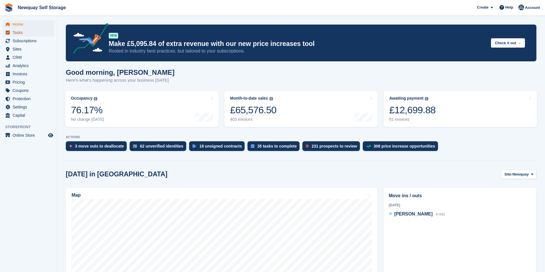
click at [31, 31] on span "Tasks" at bounding box center [30, 33] width 34 height 8
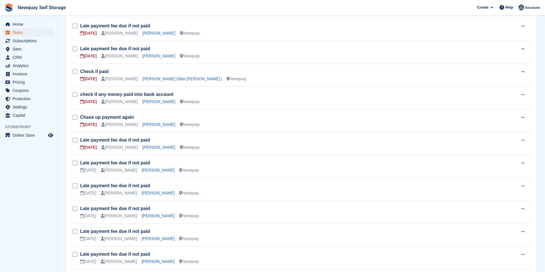
scroll to position [286, 0]
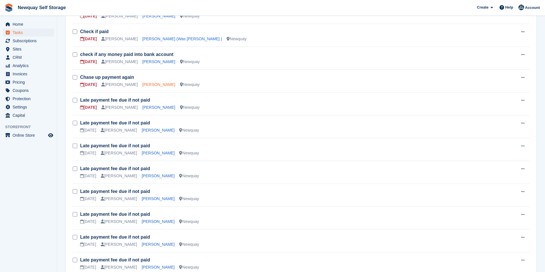
click at [142, 83] on link "[PERSON_NAME]" at bounding box center [158, 84] width 33 height 5
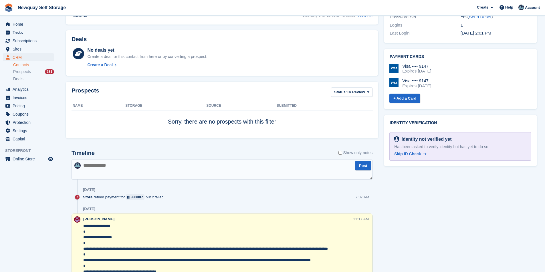
scroll to position [257, 0]
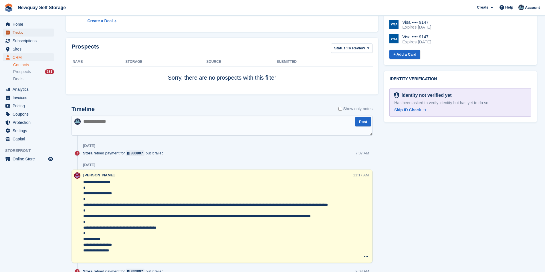
click at [34, 32] on span "Tasks" at bounding box center [30, 33] width 34 height 8
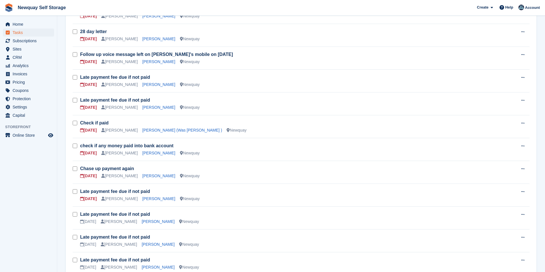
scroll to position [200, 0]
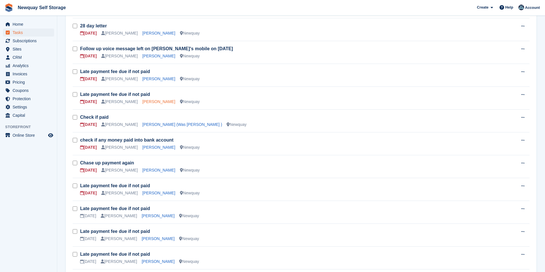
click at [166, 104] on link "[PERSON_NAME]" at bounding box center [158, 101] width 33 height 5
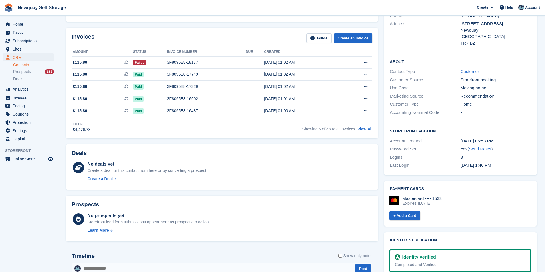
scroll to position [143, 0]
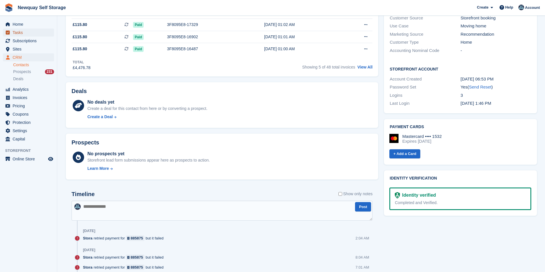
click at [27, 33] on span "Tasks" at bounding box center [30, 33] width 34 height 8
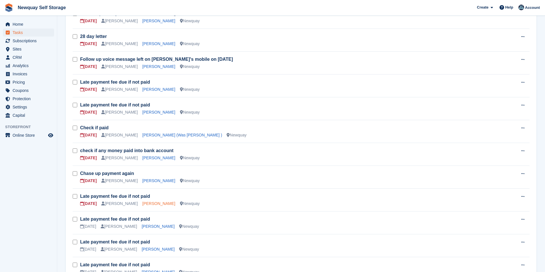
scroll to position [257, 0]
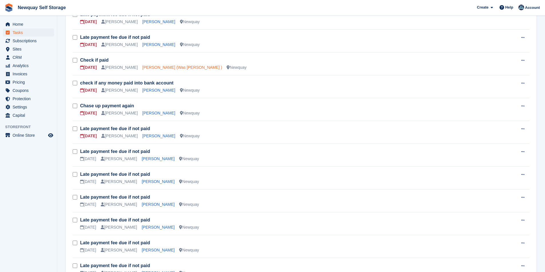
click at [160, 68] on link "[PERSON_NAME] (Was [PERSON_NAME] )" at bounding box center [182, 67] width 80 height 5
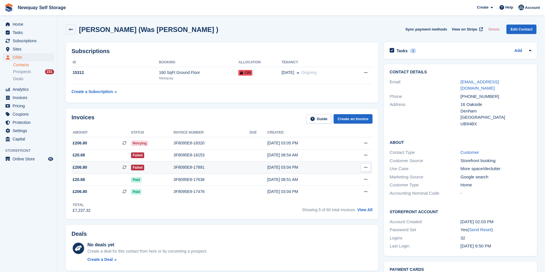
click at [196, 167] on div "3F8095E8-17891" at bounding box center [212, 168] width 76 height 6
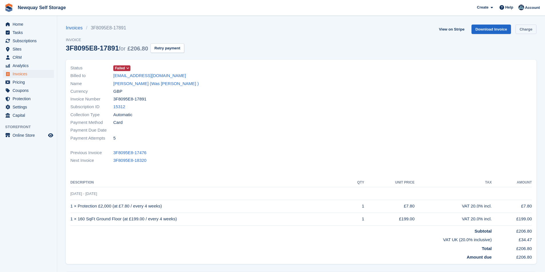
click at [529, 30] on link "Charge" at bounding box center [525, 29] width 21 height 9
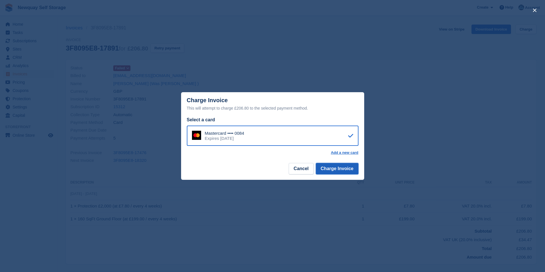
click at [340, 170] on button "Charge Invoice" at bounding box center [337, 168] width 43 height 11
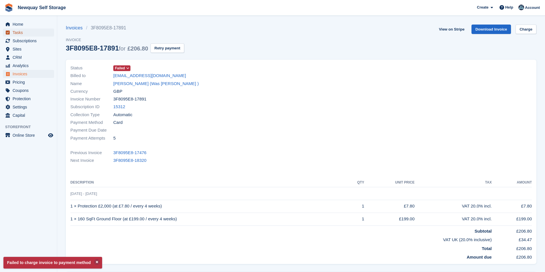
click at [27, 32] on span "Tasks" at bounding box center [30, 33] width 34 height 8
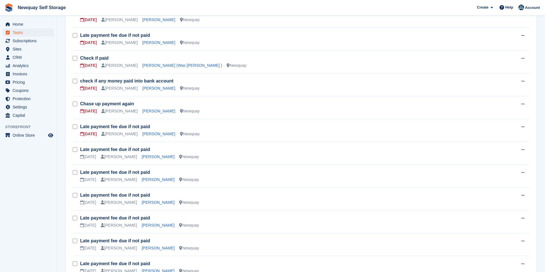
scroll to position [315, 0]
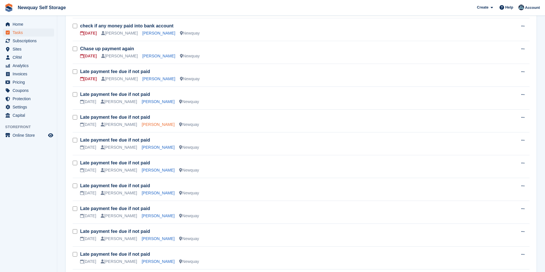
click at [142, 125] on link "[PERSON_NAME]" at bounding box center [158, 124] width 33 height 5
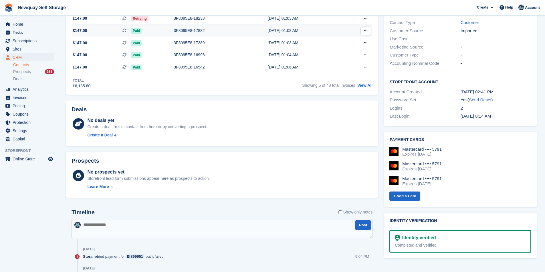
scroll to position [86, 0]
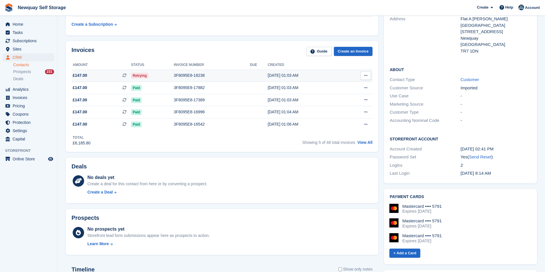
click at [200, 73] on div "3F8095E8-18238" at bounding box center [212, 76] width 76 height 6
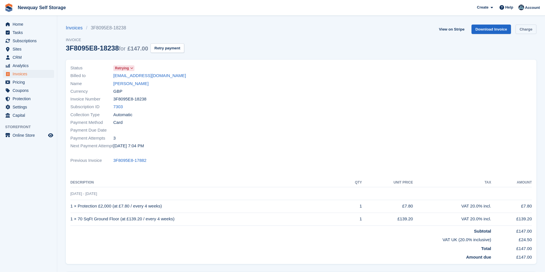
click at [535, 28] on link "Charge" at bounding box center [525, 29] width 21 height 9
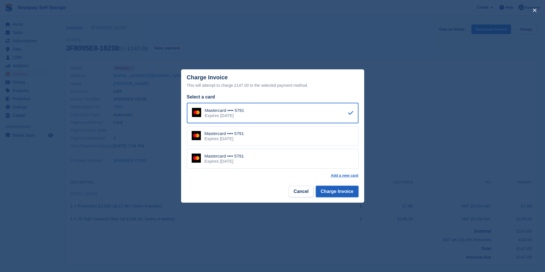
click at [341, 192] on button "Charge Invoice" at bounding box center [337, 191] width 43 height 11
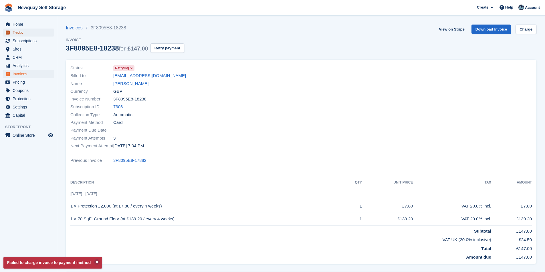
click at [20, 33] on span "Tasks" at bounding box center [30, 33] width 34 height 8
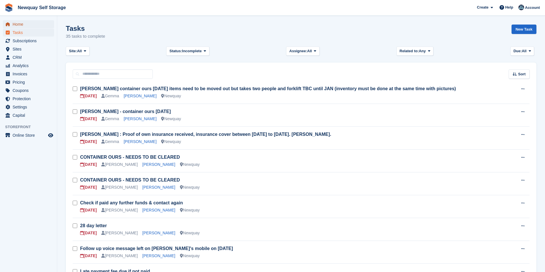
click at [27, 24] on span "Home" at bounding box center [30, 24] width 34 height 8
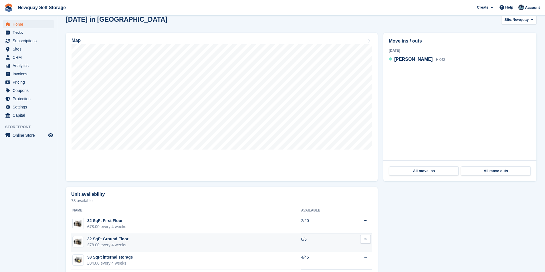
scroll to position [172, 0]
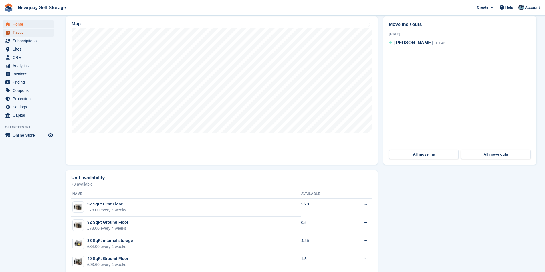
click at [18, 29] on span "Tasks" at bounding box center [30, 33] width 34 height 8
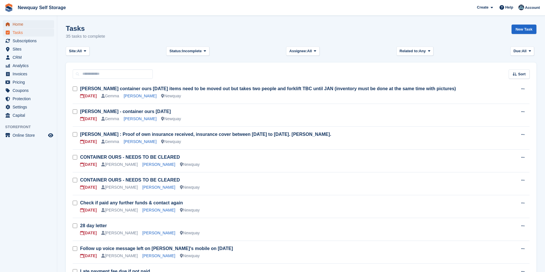
click at [31, 24] on span "Home" at bounding box center [30, 24] width 34 height 8
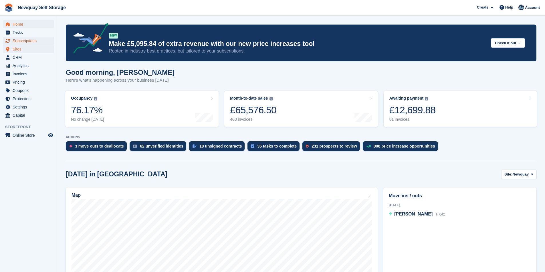
click at [31, 42] on span "Subscriptions" at bounding box center [30, 41] width 34 height 8
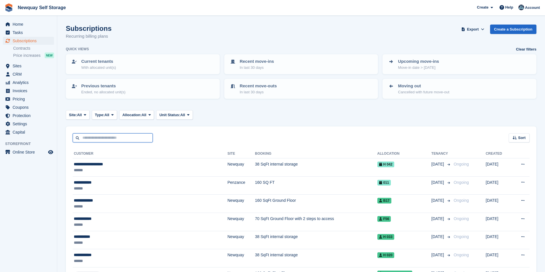
click at [106, 140] on input "text" at bounding box center [113, 138] width 80 height 9
type input "***"
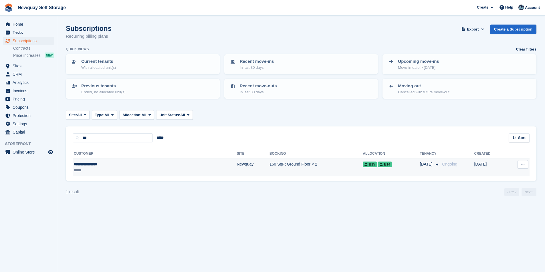
click at [93, 162] on div "**********" at bounding box center [115, 165] width 83 height 6
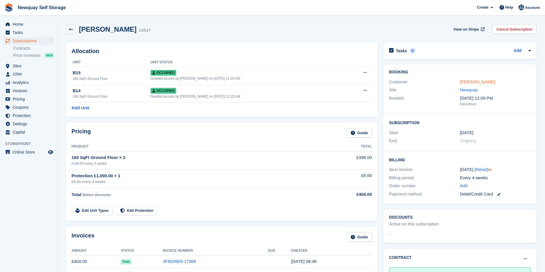
click at [486, 83] on link "Christopher Dods" at bounding box center [477, 81] width 35 height 5
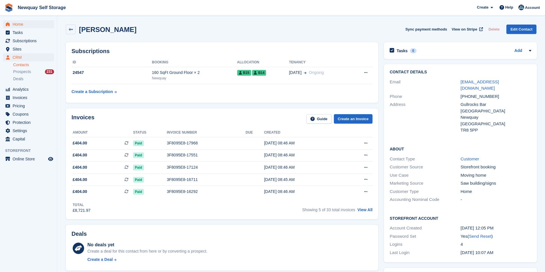
click at [36, 20] on div "Home Tasks Subscriptions Subscriptions Subscriptions Contracts Price increases …" at bounding box center [28, 81] width 57 height 126
click at [14, 22] on span "Home" at bounding box center [30, 24] width 34 height 8
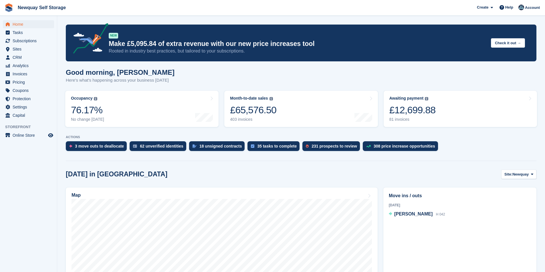
scroll to position [114, 0]
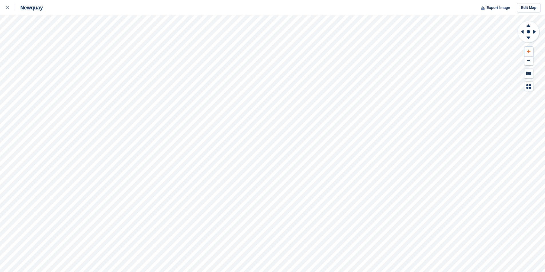
click at [532, 50] on button at bounding box center [528, 51] width 9 height 9
click at [531, 51] on button at bounding box center [528, 51] width 9 height 9
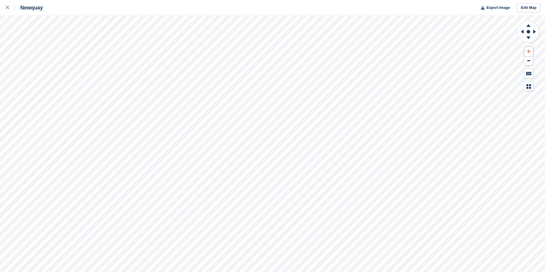
click at [531, 51] on button at bounding box center [528, 51] width 9 height 9
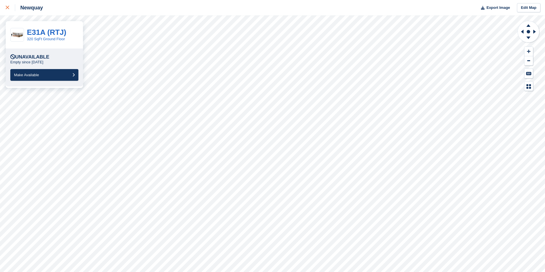
click at [9, 7] on icon at bounding box center [7, 7] width 3 height 3
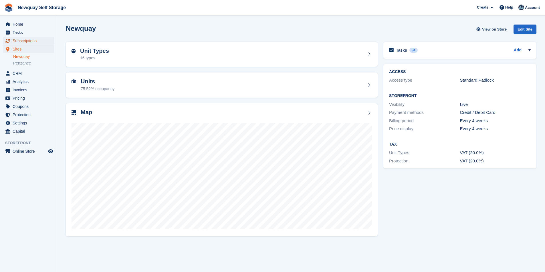
click at [33, 39] on span "Subscriptions" at bounding box center [30, 41] width 34 height 8
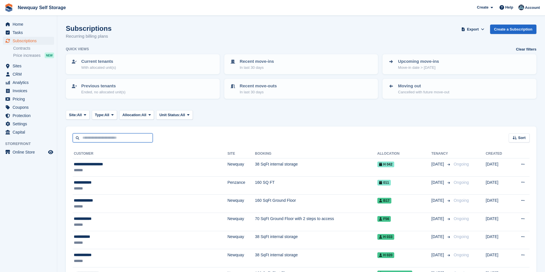
click at [101, 136] on input "text" at bounding box center [113, 138] width 80 height 9
type input "***"
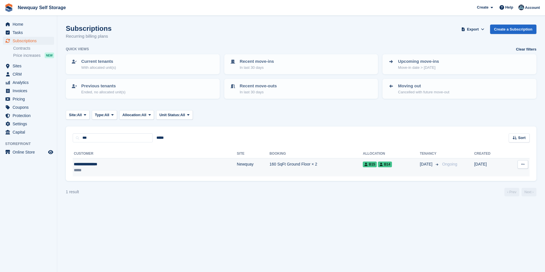
click at [93, 162] on div "**********" at bounding box center [115, 165] width 83 height 6
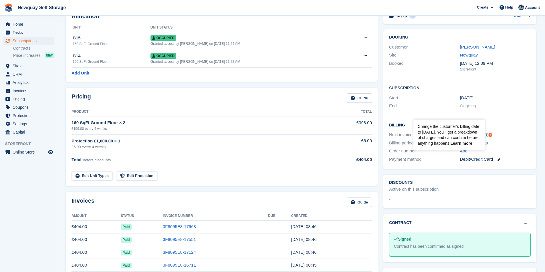
scroll to position [29, 0]
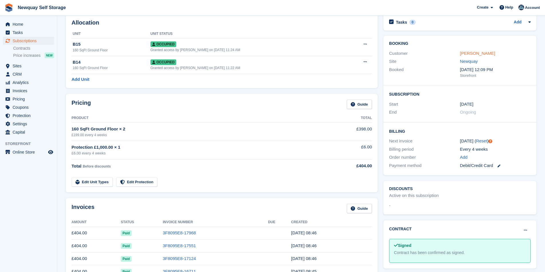
click at [482, 53] on link "Christopher Dods" at bounding box center [477, 53] width 35 height 5
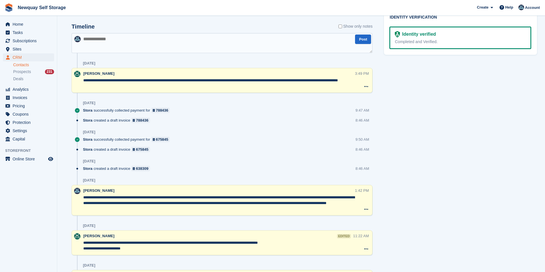
scroll to position [315, 0]
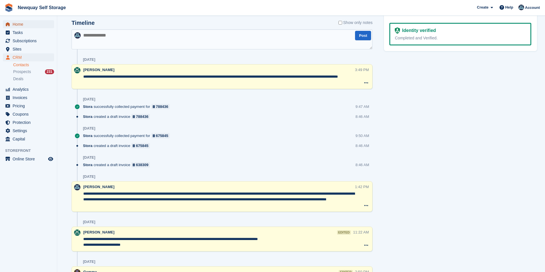
click at [17, 25] on span "Home" at bounding box center [30, 24] width 34 height 8
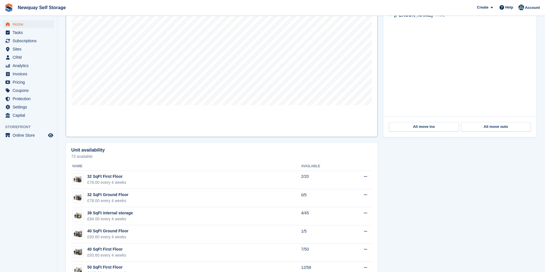
scroll to position [114, 0]
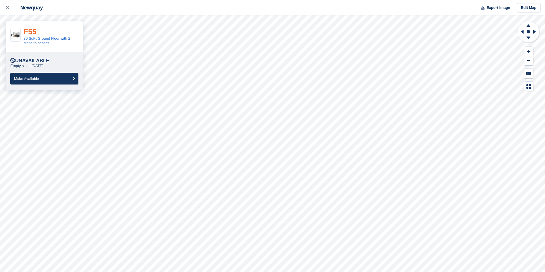
click at [27, 29] on link "F55" at bounding box center [29, 31] width 13 height 9
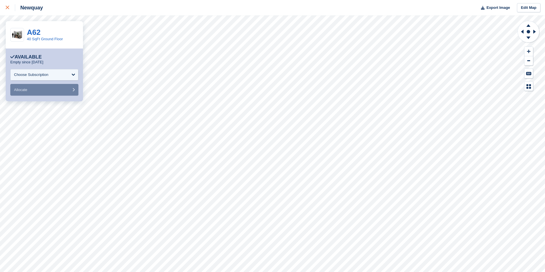
click at [11, 10] on div at bounding box center [10, 7] width 9 height 7
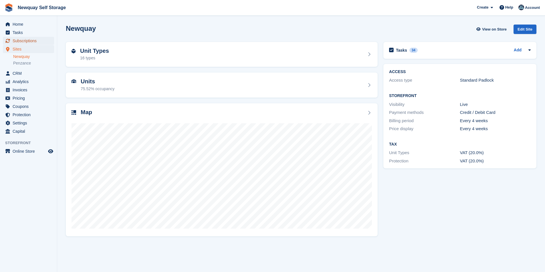
click at [28, 39] on span "Subscriptions" at bounding box center [30, 41] width 34 height 8
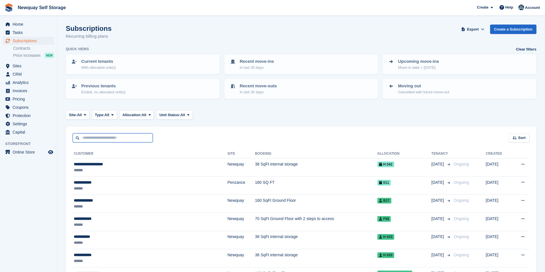
click at [103, 141] on input "text" at bounding box center [113, 138] width 80 height 9
type input "*"
type input "***"
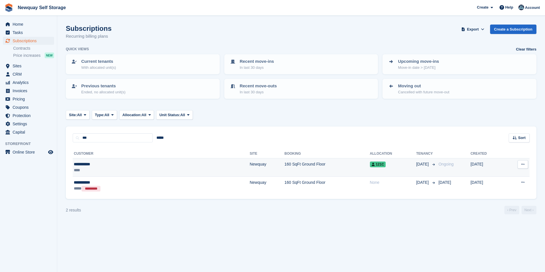
click at [93, 165] on div "**********" at bounding box center [116, 165] width 84 height 6
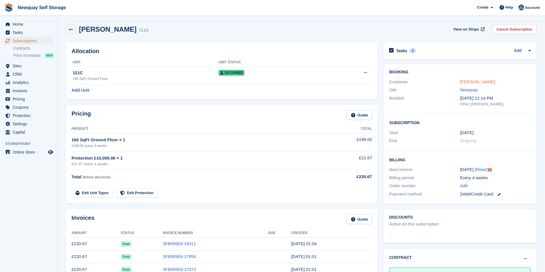
click at [479, 81] on link "Meg Mathews" at bounding box center [477, 81] width 35 height 5
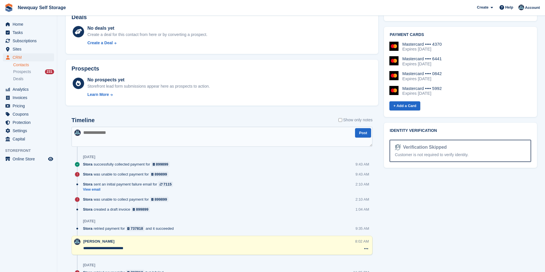
scroll to position [143, 0]
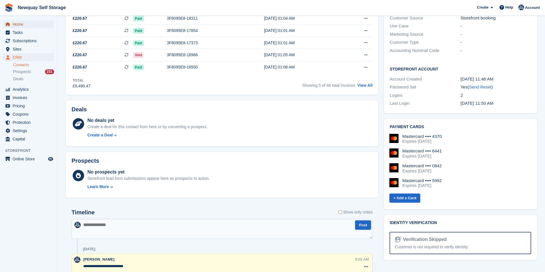
click at [19, 24] on span "Home" at bounding box center [30, 24] width 34 height 8
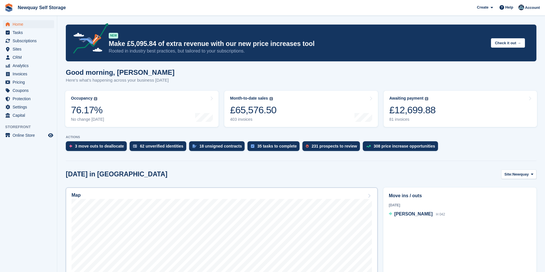
scroll to position [172, 0]
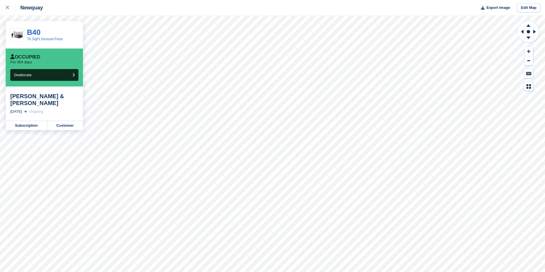
click at [37, 72] on div "Newquay Export Image Edit Map B40 70 SqFt Ground Floor Occupied For 354 days De…" at bounding box center [272, 136] width 545 height 272
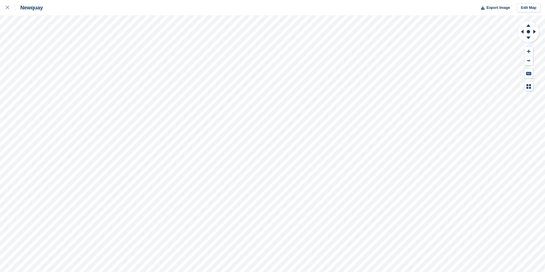
click at [52, 67] on div "Newquay Export Image Edit Map" at bounding box center [272, 136] width 545 height 272
click at [10, 8] on div at bounding box center [10, 7] width 9 height 7
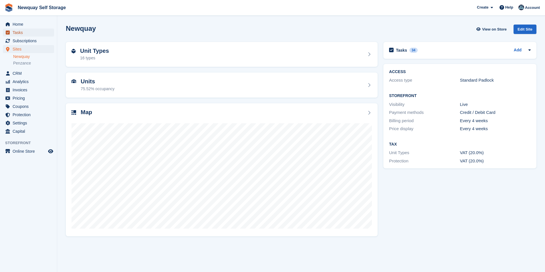
click at [21, 30] on span "Tasks" at bounding box center [30, 33] width 34 height 8
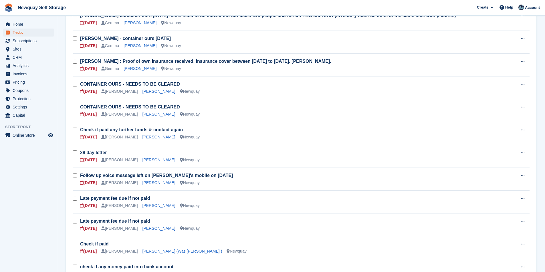
scroll to position [86, 0]
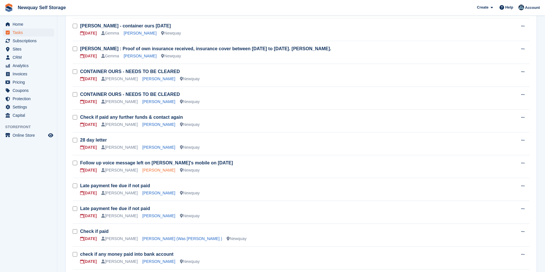
click at [152, 170] on link "Luke McCafferty" at bounding box center [158, 170] width 33 height 5
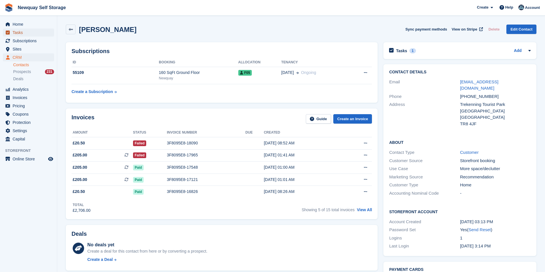
click at [27, 34] on span "Tasks" at bounding box center [30, 33] width 34 height 8
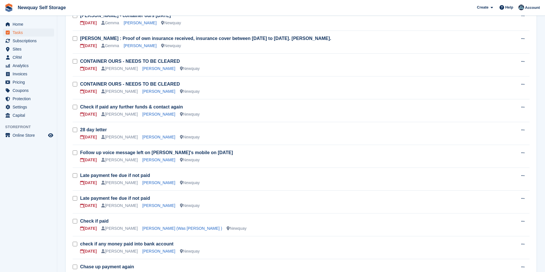
scroll to position [114, 0]
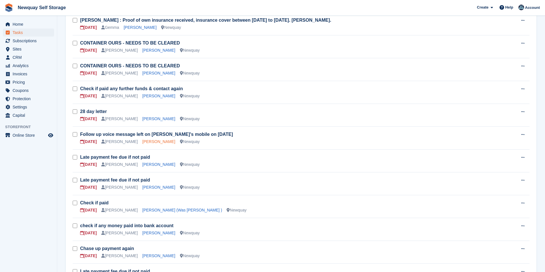
click at [150, 143] on link "Luke McCafferty" at bounding box center [158, 142] width 33 height 5
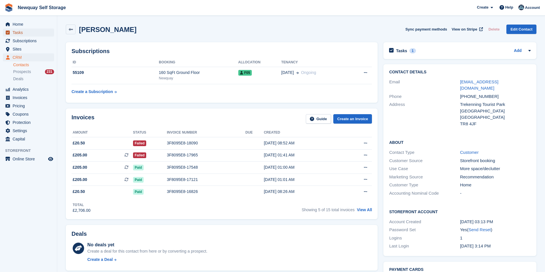
click at [19, 31] on span "Tasks" at bounding box center [30, 33] width 34 height 8
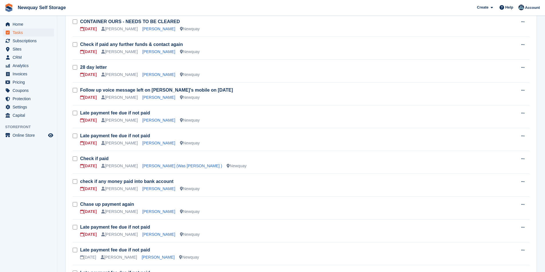
scroll to position [172, 0]
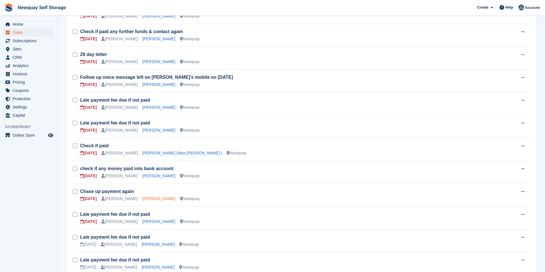
click at [142, 200] on link "Laura Dutton" at bounding box center [158, 199] width 33 height 5
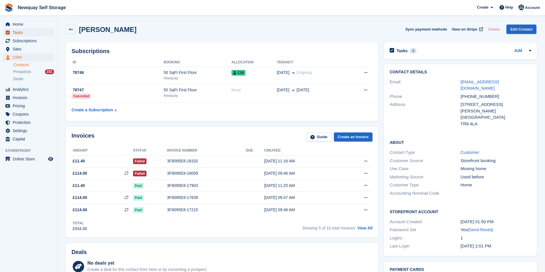
click at [19, 35] on span "Tasks" at bounding box center [30, 33] width 34 height 8
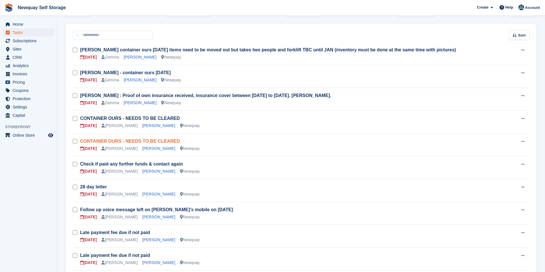
scroll to position [86, 0]
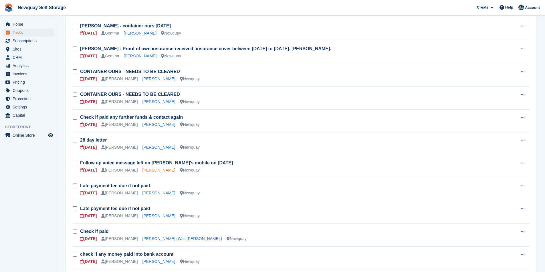
click at [150, 170] on link "[PERSON_NAME]" at bounding box center [158, 170] width 33 height 5
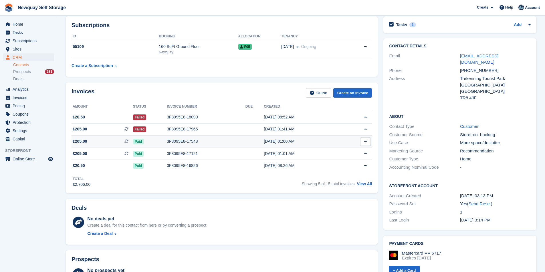
scroll to position [29, 0]
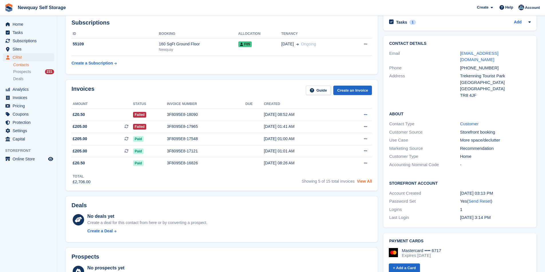
click at [365, 182] on link "View All" at bounding box center [364, 181] width 15 height 5
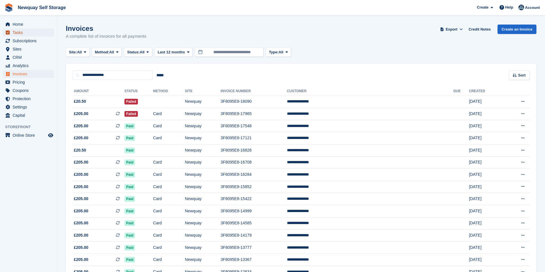
click at [32, 31] on span "Tasks" at bounding box center [30, 33] width 34 height 8
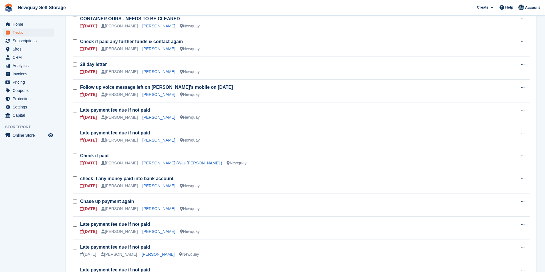
scroll to position [172, 0]
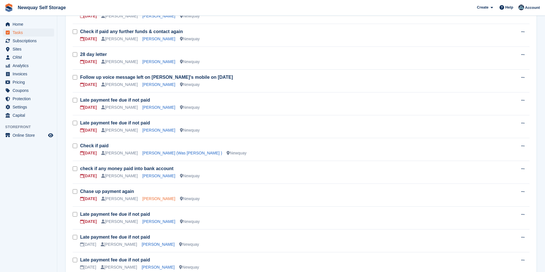
click at [143, 201] on link "Laura Dutton" at bounding box center [158, 199] width 33 height 5
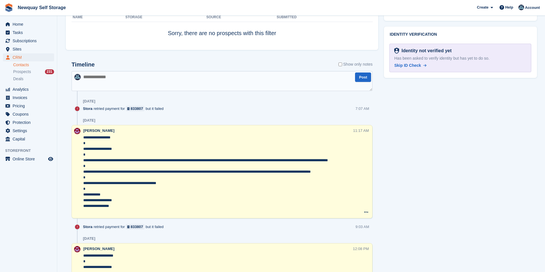
scroll to position [245, 0]
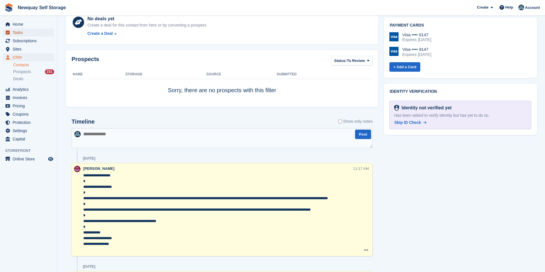
click at [27, 33] on span "Tasks" at bounding box center [30, 33] width 34 height 8
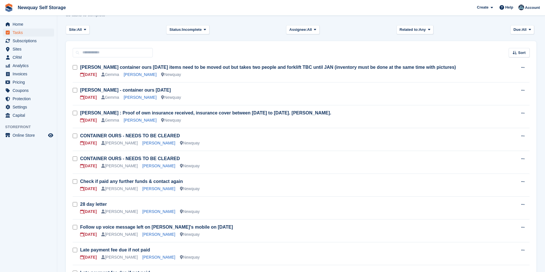
scroll to position [57, 0]
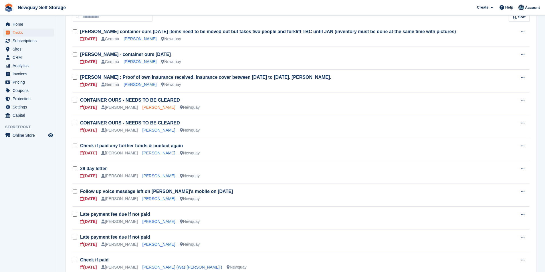
click at [151, 108] on link "Carolyn Jafrate" at bounding box center [158, 107] width 33 height 5
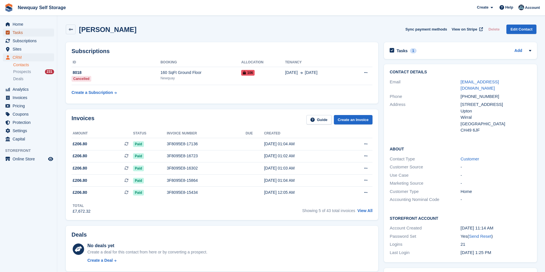
click at [13, 31] on span "Tasks" at bounding box center [30, 33] width 34 height 8
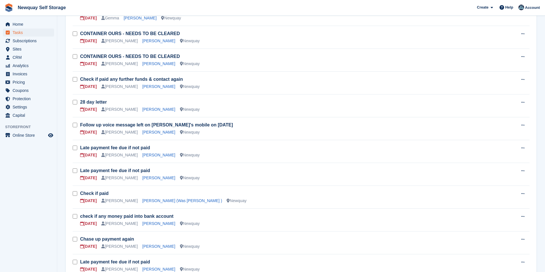
scroll to position [114, 0]
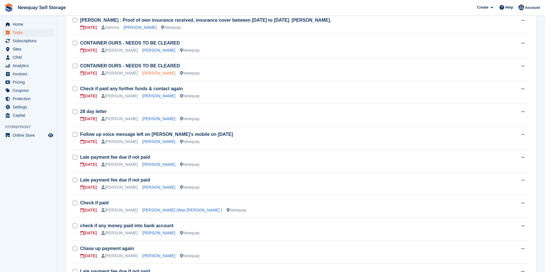
click at [144, 75] on link "Lee Ferris" at bounding box center [158, 73] width 33 height 5
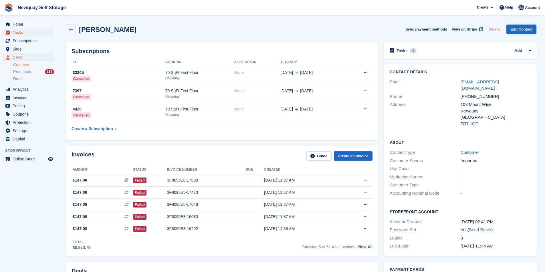
click at [24, 35] on span "Tasks" at bounding box center [30, 33] width 34 height 8
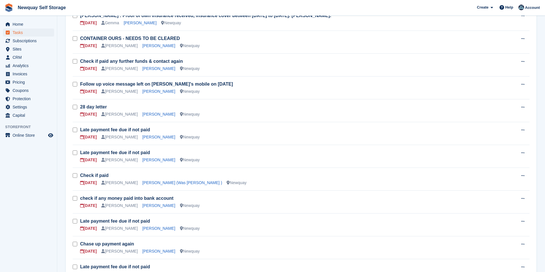
scroll to position [86, 0]
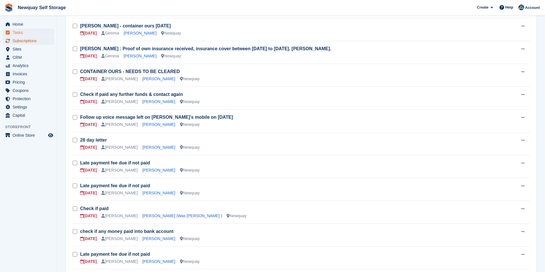
click at [33, 41] on span "Subscriptions" at bounding box center [30, 41] width 34 height 8
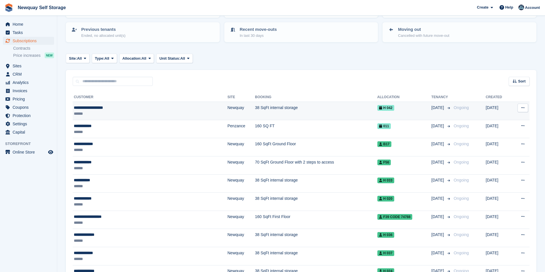
scroll to position [57, 0]
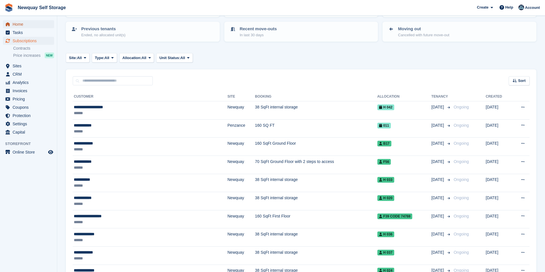
click at [29, 23] on span "Home" at bounding box center [30, 24] width 34 height 8
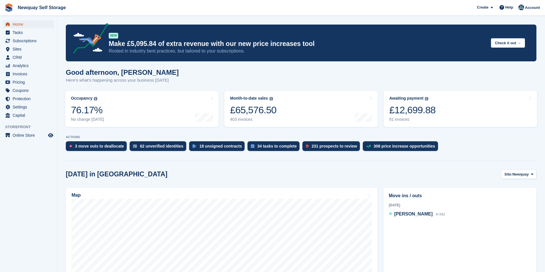
click at [23, 23] on span "Home" at bounding box center [30, 24] width 34 height 8
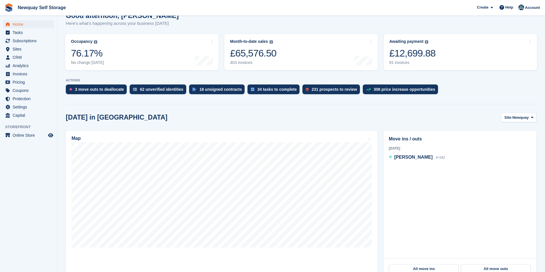
scroll to position [57, 0]
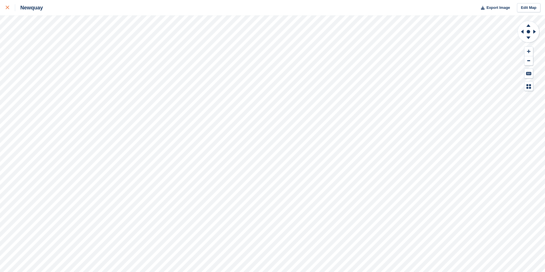
click at [8, 8] on icon at bounding box center [7, 7] width 3 height 3
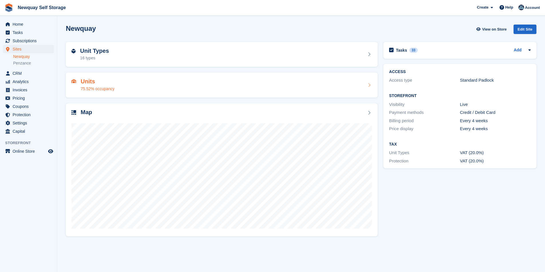
click at [89, 78] on h2 "Units" at bounding box center [98, 81] width 34 height 7
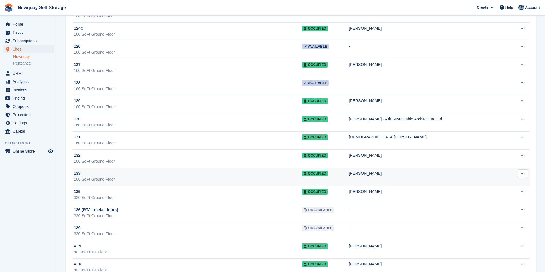
scroll to position [543, 0]
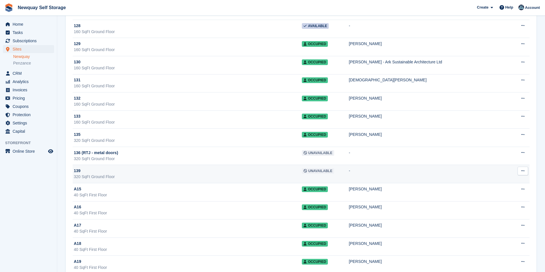
click at [83, 169] on div "139" at bounding box center [188, 171] width 228 height 6
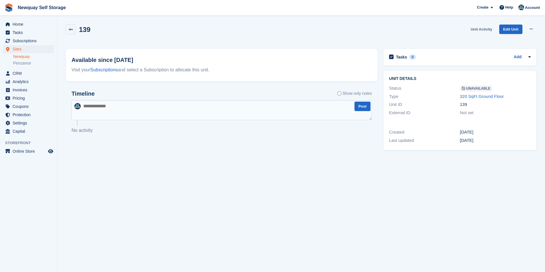
click at [490, 27] on link "Unit Activity" at bounding box center [481, 29] width 26 height 9
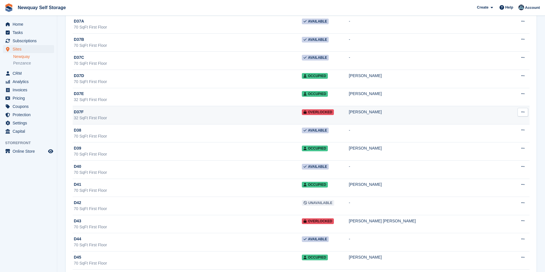
scroll to position [5003, 0]
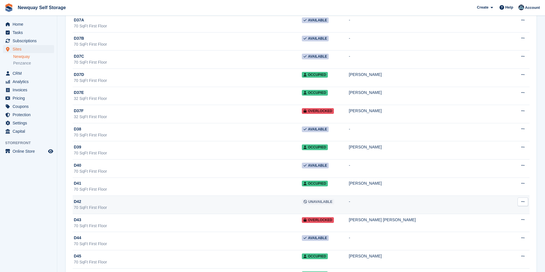
click at [92, 205] on div "70 SqFt First Floor" at bounding box center [188, 208] width 228 height 6
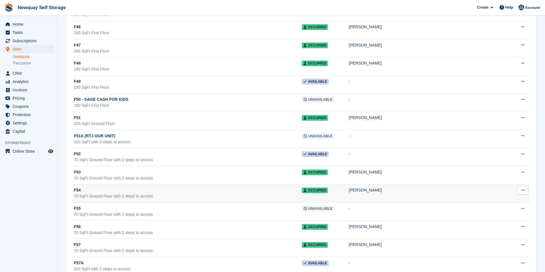
scroll to position [7863, 0]
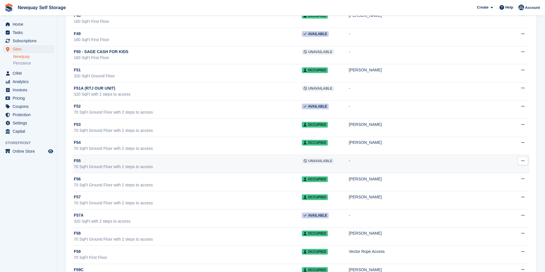
click at [99, 165] on div "70 SqFt Ground Floor with 2 steps to access" at bounding box center [188, 167] width 228 height 6
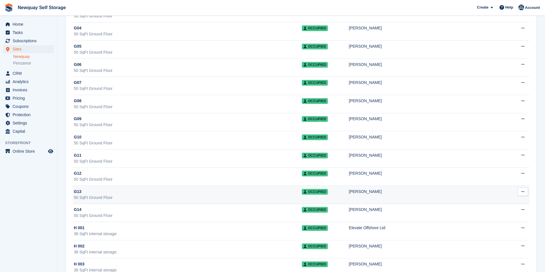
scroll to position [8347, 0]
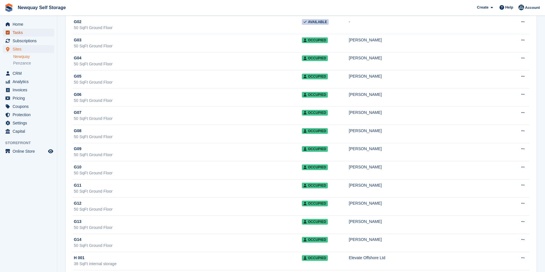
click at [26, 33] on span "Tasks" at bounding box center [30, 33] width 34 height 8
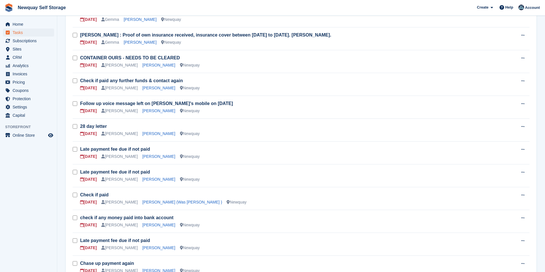
scroll to position [143, 0]
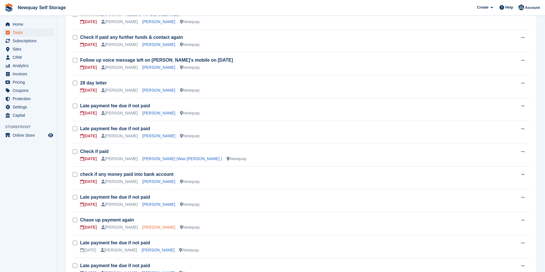
click at [149, 228] on link "Laura Dutton" at bounding box center [158, 227] width 33 height 5
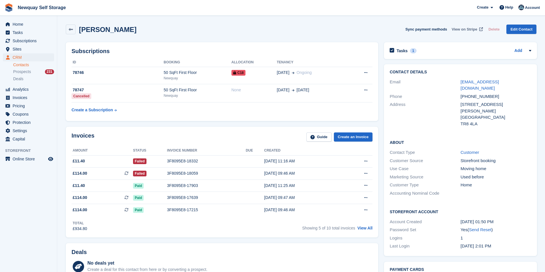
click at [472, 31] on span "View on Stripe" at bounding box center [463, 30] width 25 height 6
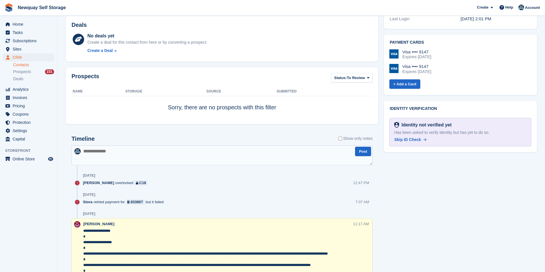
scroll to position [286, 0]
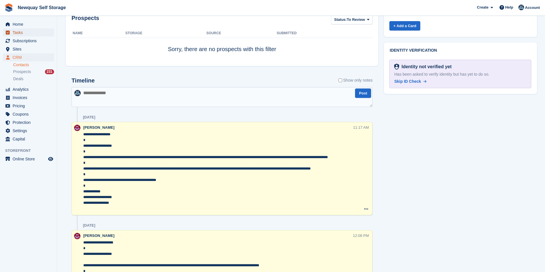
click at [32, 31] on span "Tasks" at bounding box center [30, 33] width 34 height 8
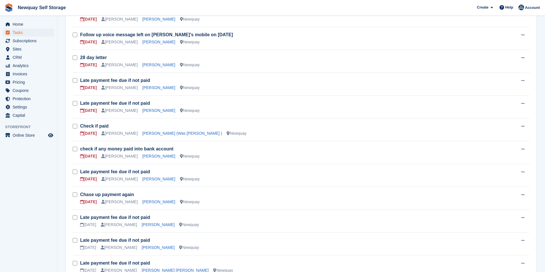
scroll to position [172, 0]
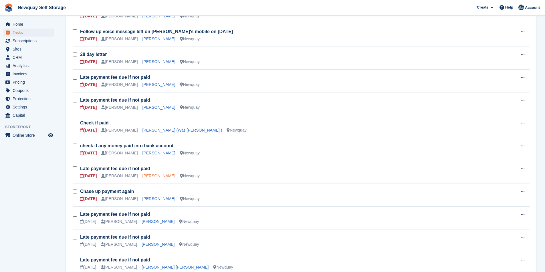
click at [153, 177] on link "Andrew Telfer" at bounding box center [158, 176] width 33 height 5
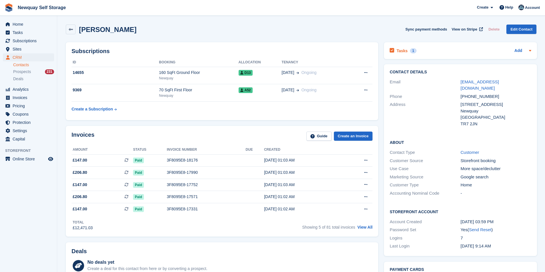
click at [404, 52] on h2 "Tasks" at bounding box center [401, 50] width 11 height 5
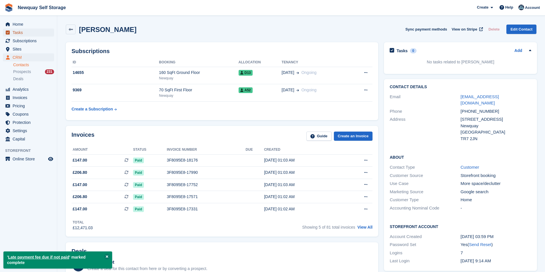
click at [28, 33] on span "Tasks" at bounding box center [30, 33] width 34 height 8
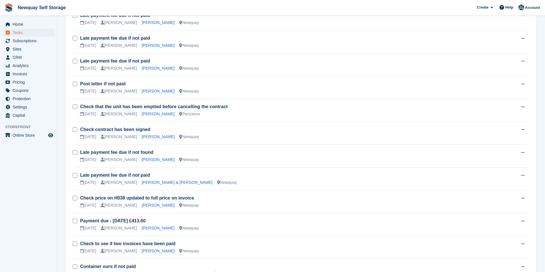
scroll to position [590, 0]
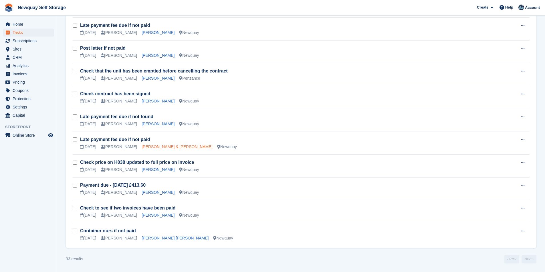
click at [144, 147] on link "Nicholas Calleya & Anita Moore" at bounding box center [177, 147] width 71 height 5
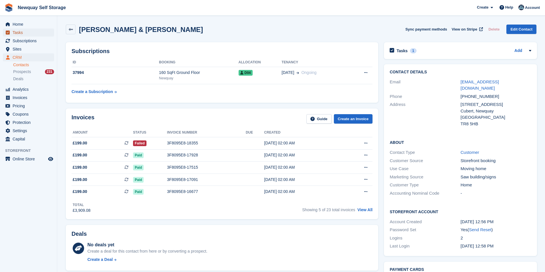
click at [25, 30] on span "Tasks" at bounding box center [30, 33] width 34 height 8
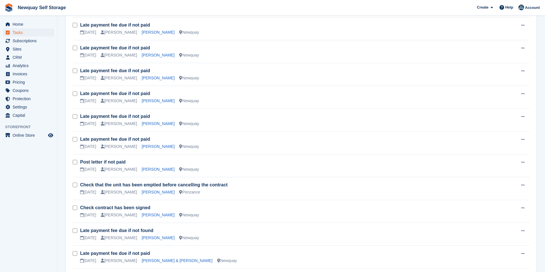
scroll to position [515, 0]
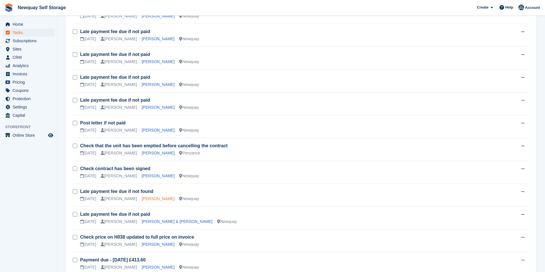
click at [145, 197] on link "Dave Dowling" at bounding box center [158, 199] width 33 height 5
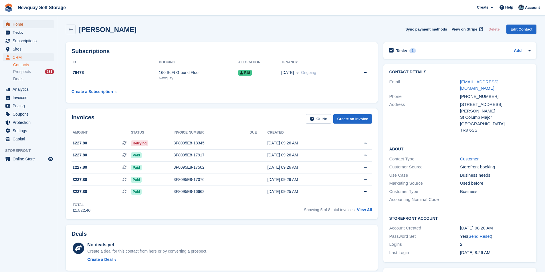
click at [21, 22] on span "Home" at bounding box center [30, 24] width 34 height 8
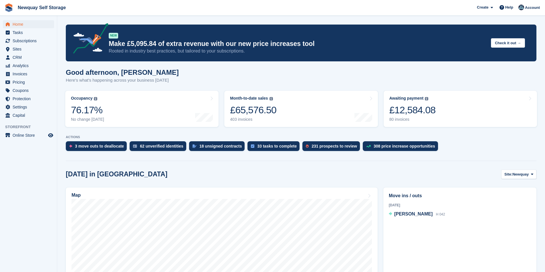
scroll to position [402, 0]
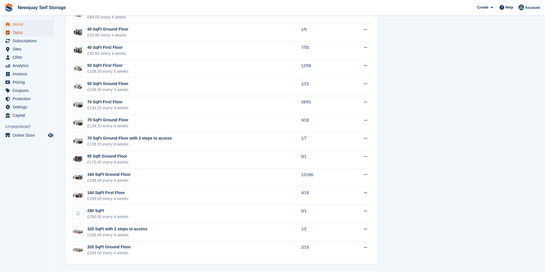
click at [27, 32] on span "Tasks" at bounding box center [30, 33] width 34 height 8
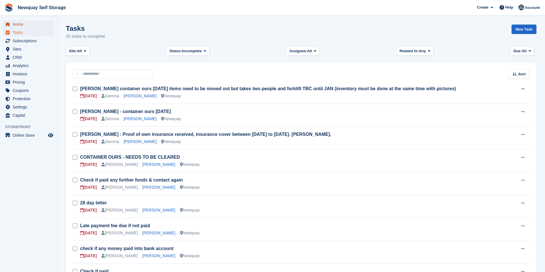
click at [22, 24] on span "Home" at bounding box center [30, 24] width 34 height 8
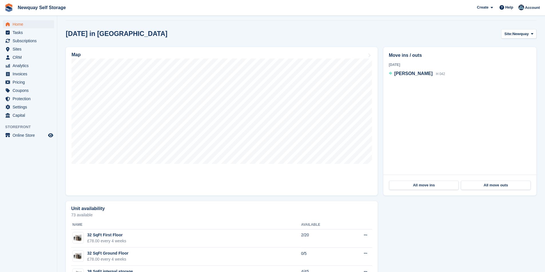
scroll to position [143, 0]
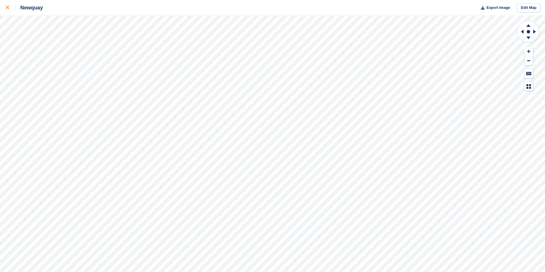
click at [4, 7] on link at bounding box center [7, 7] width 15 height 15
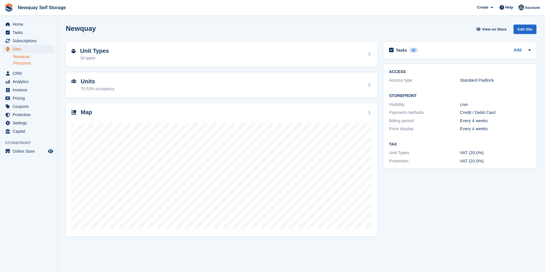
click at [27, 63] on link "Penzance" at bounding box center [33, 63] width 41 height 5
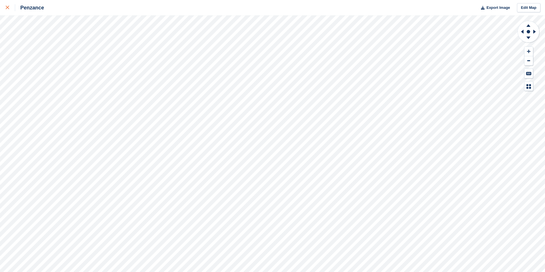
click at [7, 7] on icon at bounding box center [7, 7] width 3 height 3
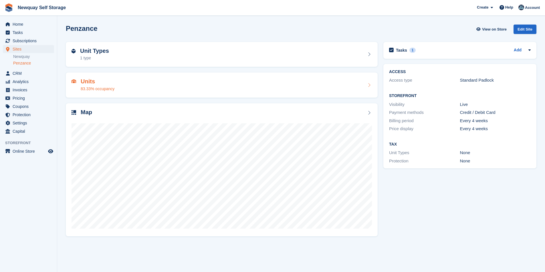
click at [98, 88] on div "83.33% occupancy" at bounding box center [98, 89] width 34 height 6
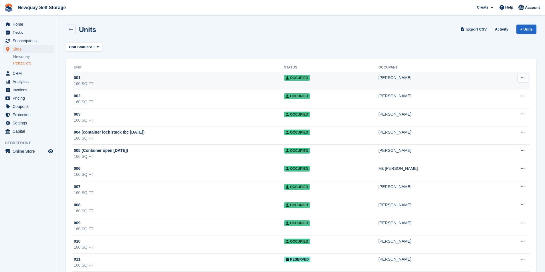
click at [83, 81] on div "001" at bounding box center [179, 78] width 210 height 6
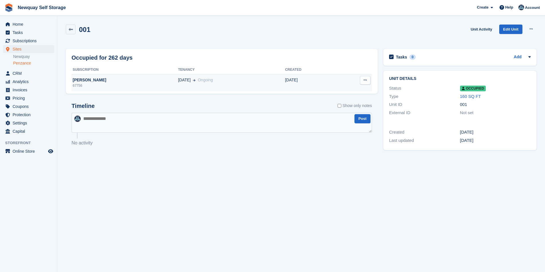
click at [98, 80] on div "Joseph Freeman" at bounding box center [124, 80] width 106 height 6
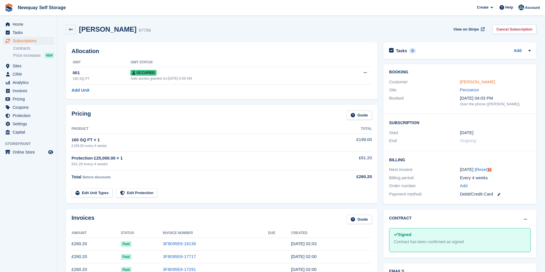
click at [480, 81] on link "[PERSON_NAME]" at bounding box center [477, 81] width 35 height 5
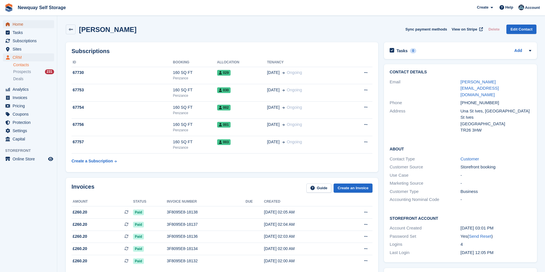
click at [27, 21] on span "Home" at bounding box center [30, 24] width 34 height 8
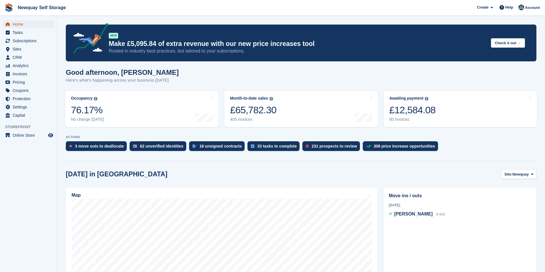
click at [28, 23] on span "Home" at bounding box center [30, 24] width 34 height 8
